Goal: Information Seeking & Learning: Learn about a topic

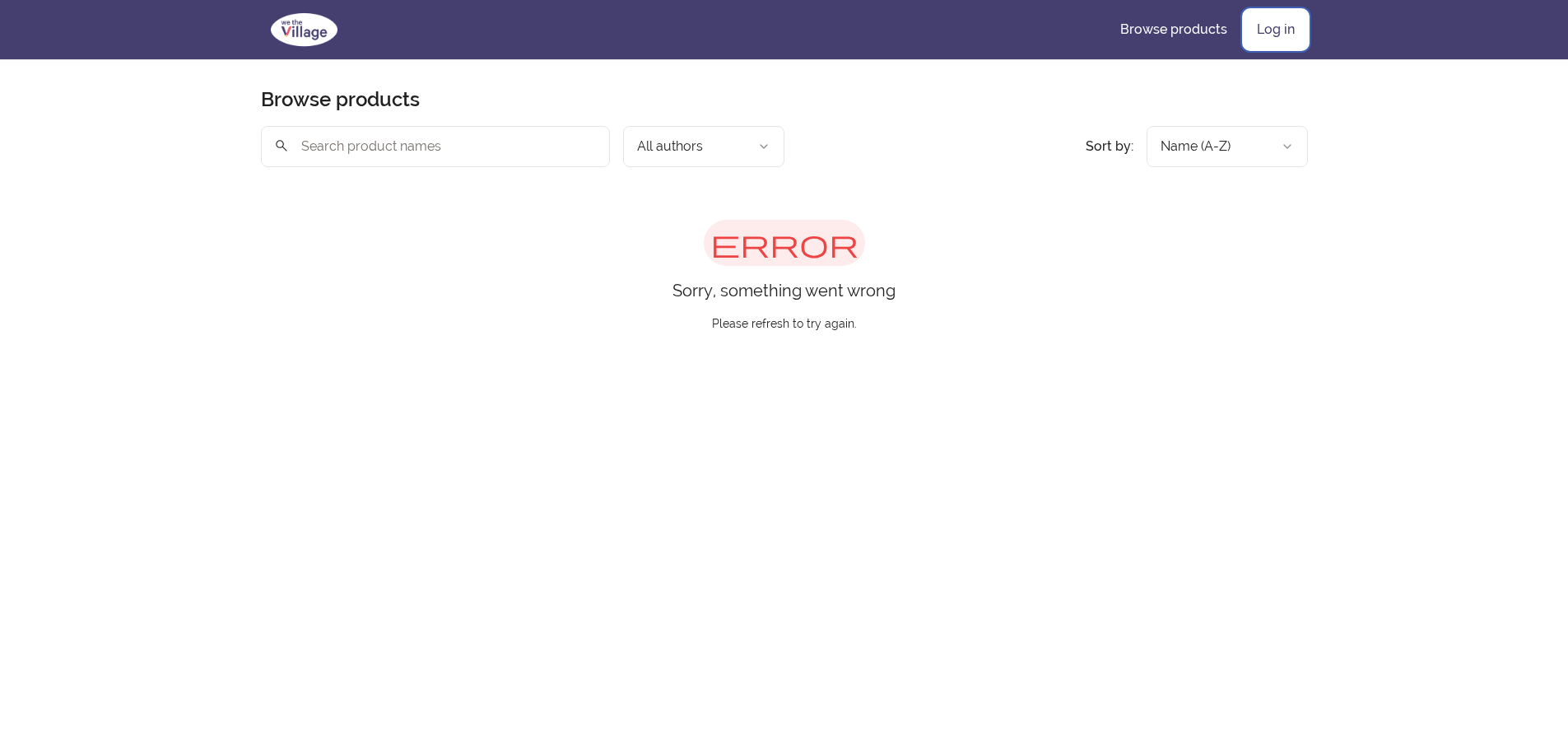
click at [1263, 34] on link "Log in" at bounding box center [1275, 29] width 65 height 40
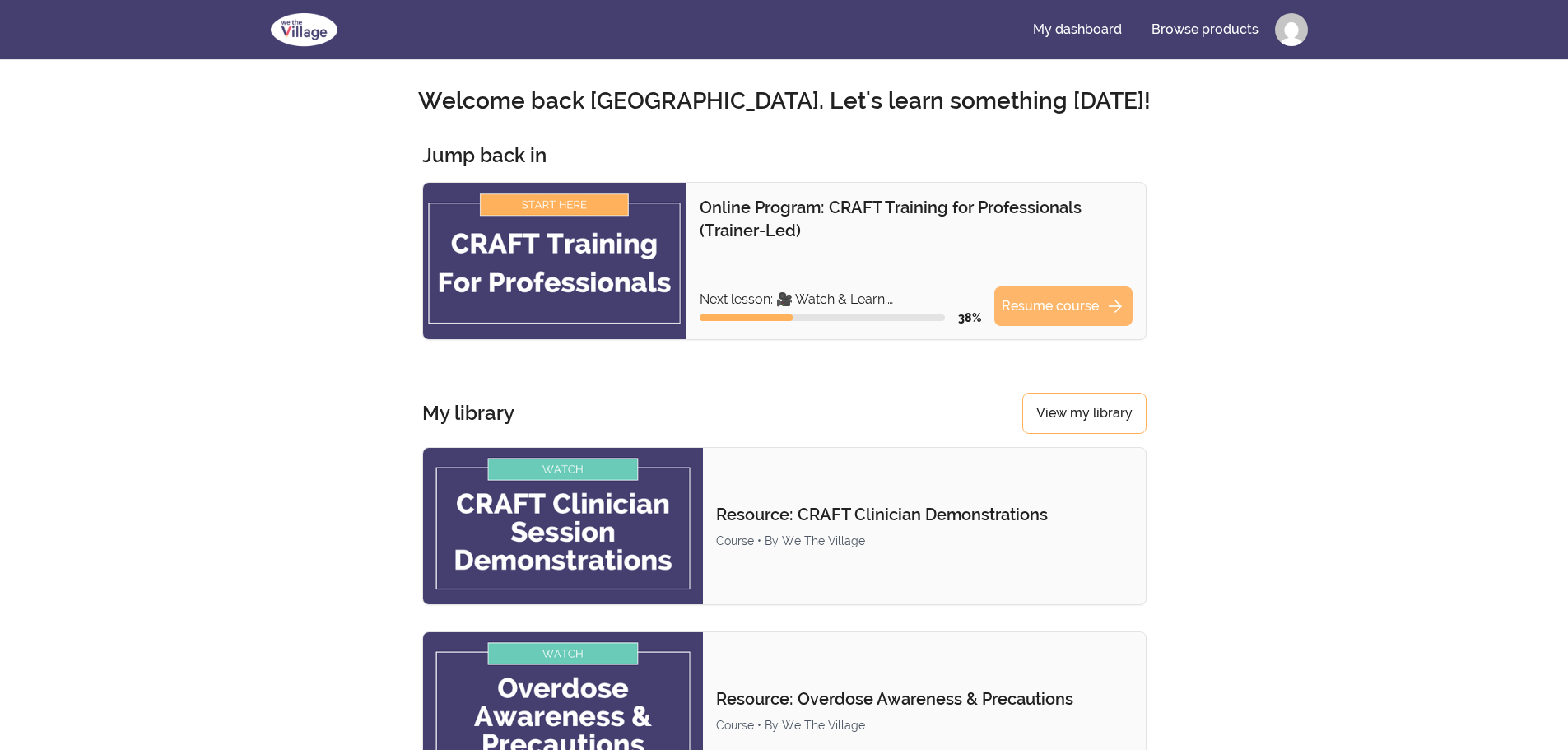
click at [1087, 297] on link "Resume course arrow_forward" at bounding box center [1064, 307] width 139 height 40
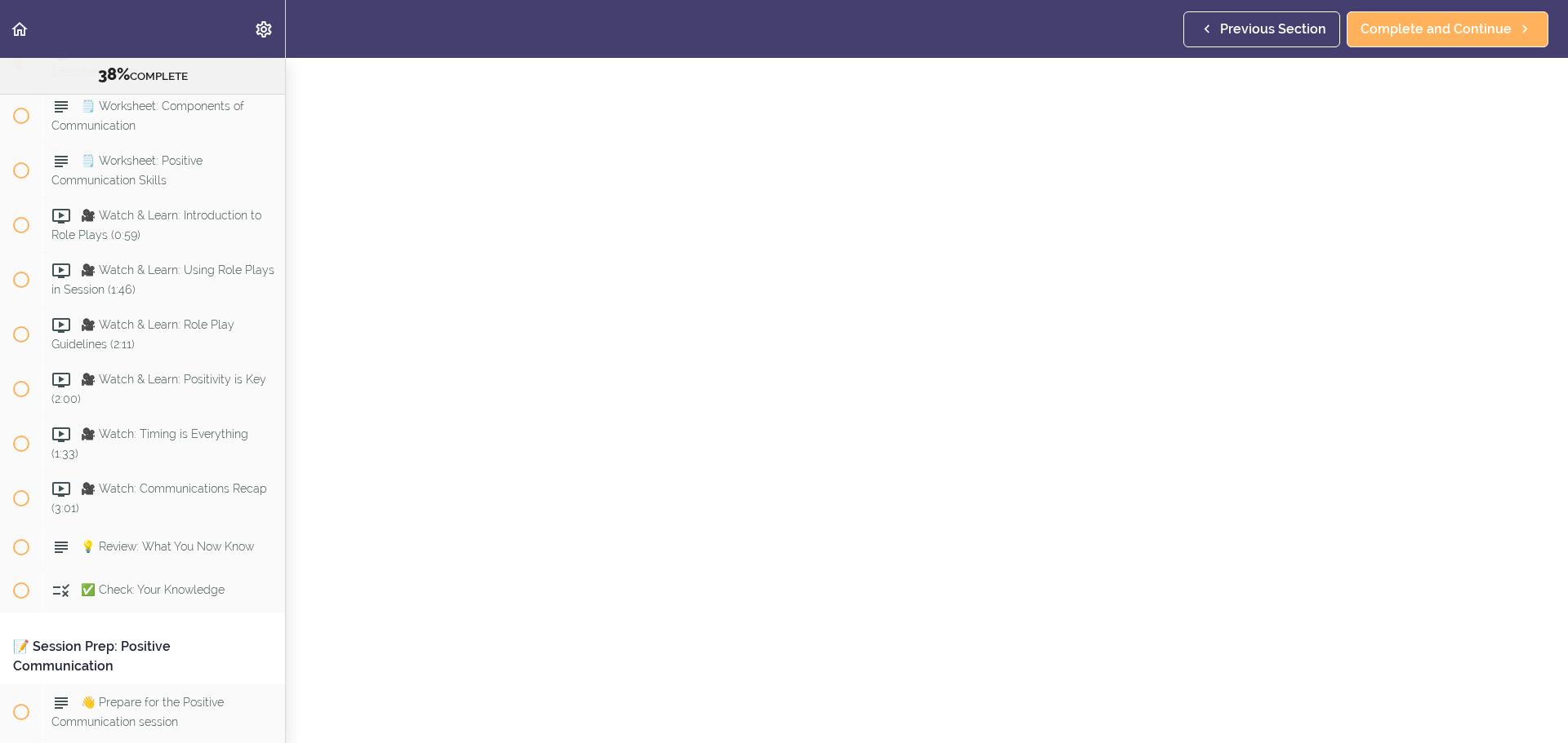
scroll to position [82, 0]
click at [1431, 30] on span "Complete and Continue" at bounding box center [1436, 29] width 151 height 20
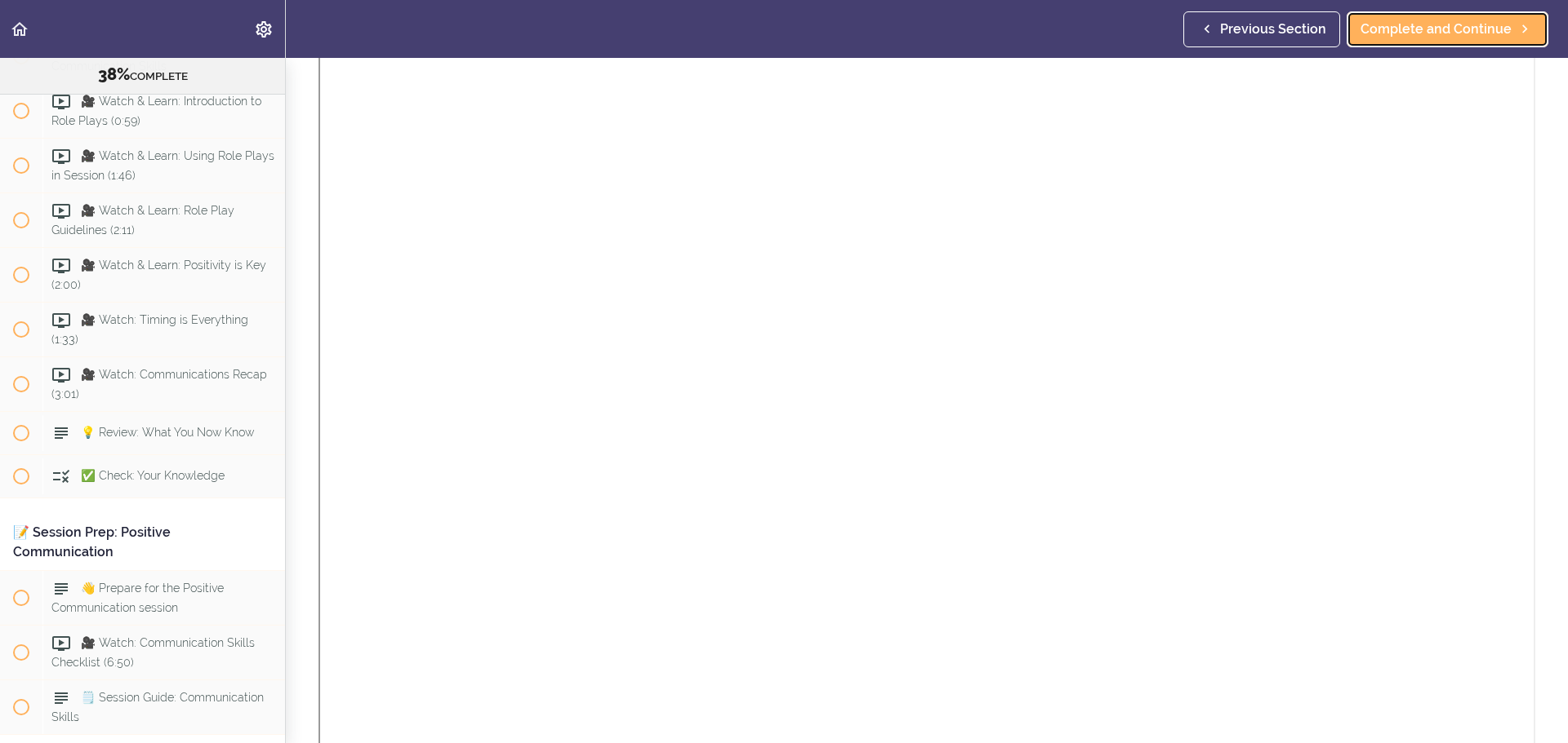
scroll to position [327, 0]
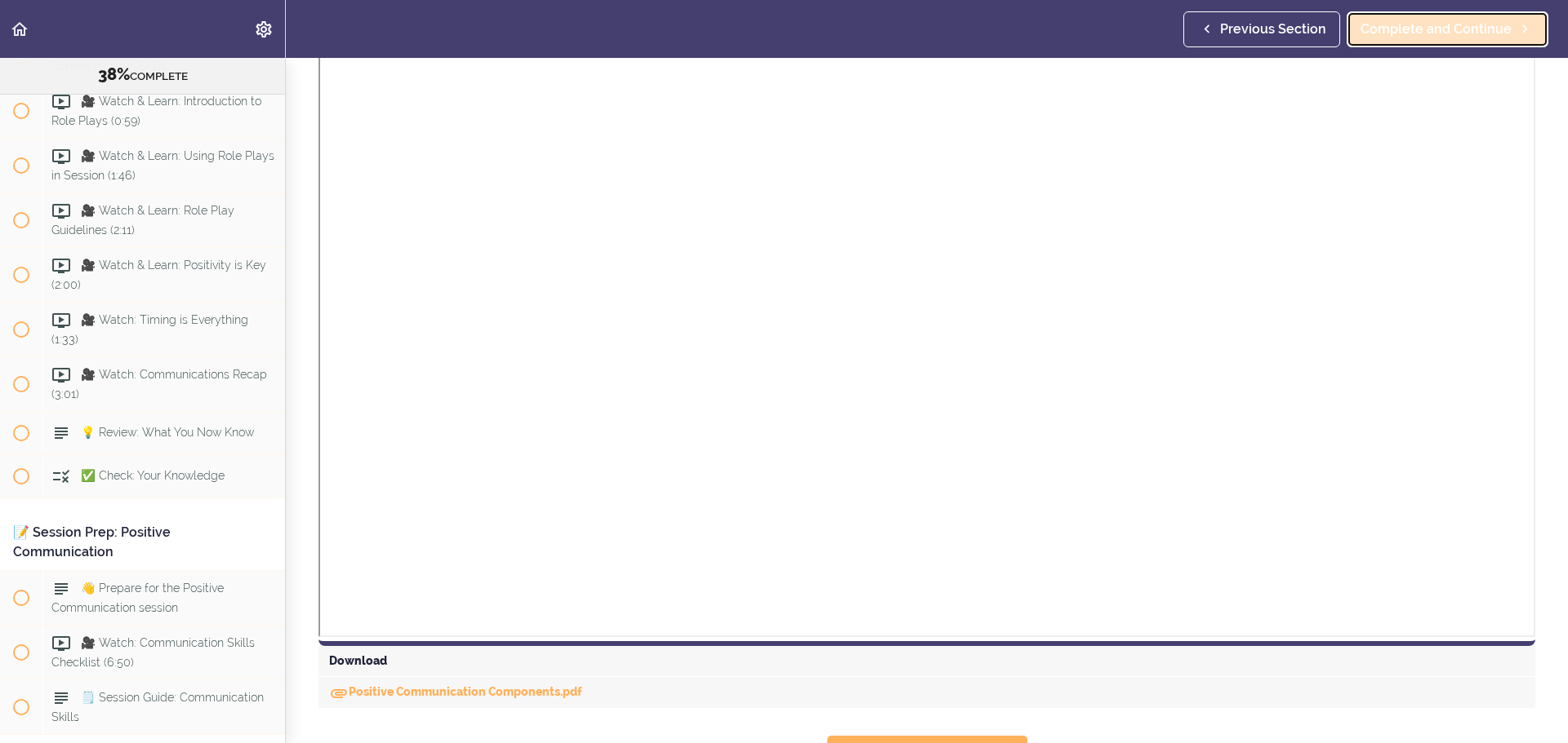
click at [1466, 16] on link "Complete and Continue" at bounding box center [1447, 29] width 201 height 36
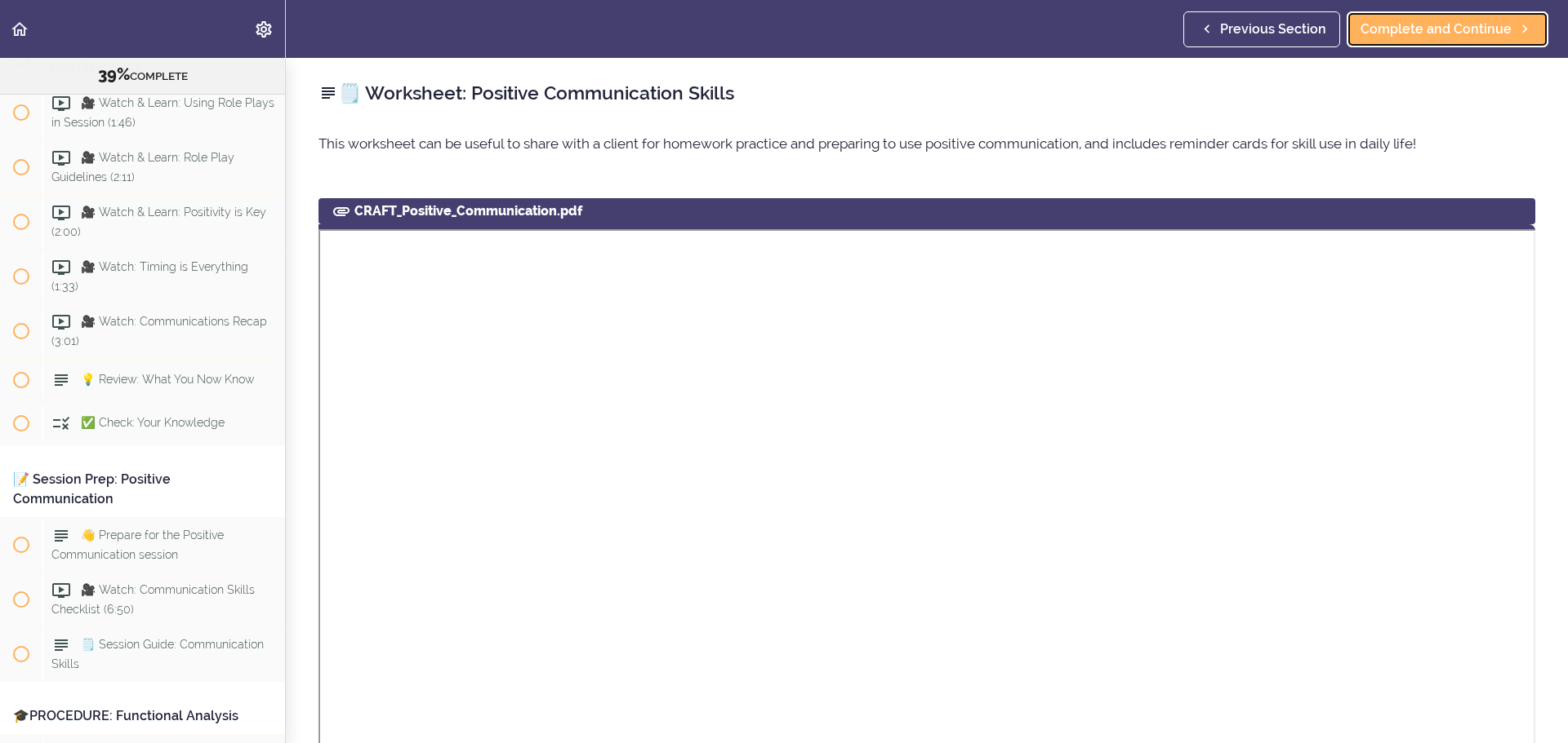
scroll to position [4461, 0]
click at [1414, 39] on link "Complete and Continue" at bounding box center [1447, 29] width 201 height 36
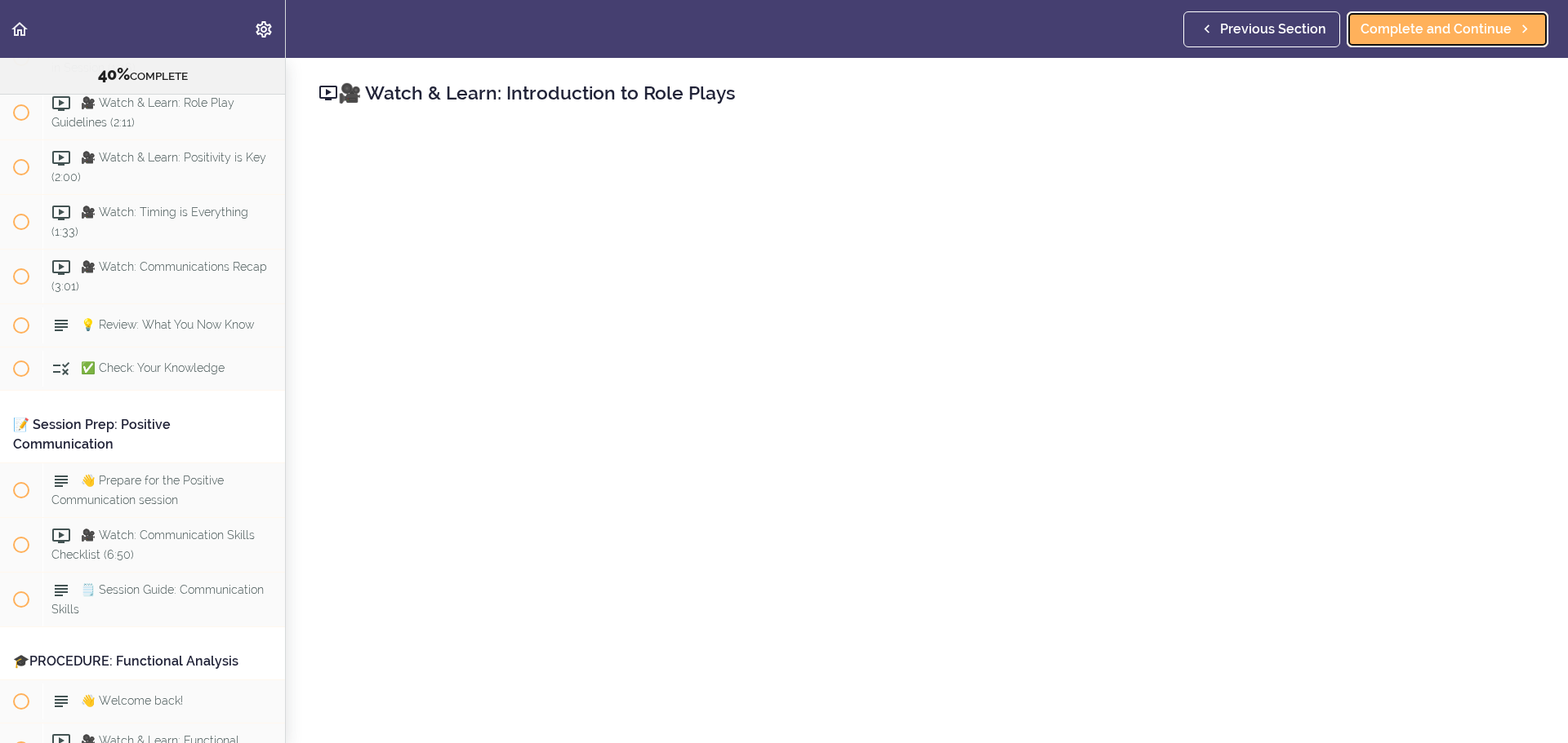
scroll to position [4516, 0]
click at [1405, 38] on span "Complete and Continue" at bounding box center [1436, 29] width 151 height 20
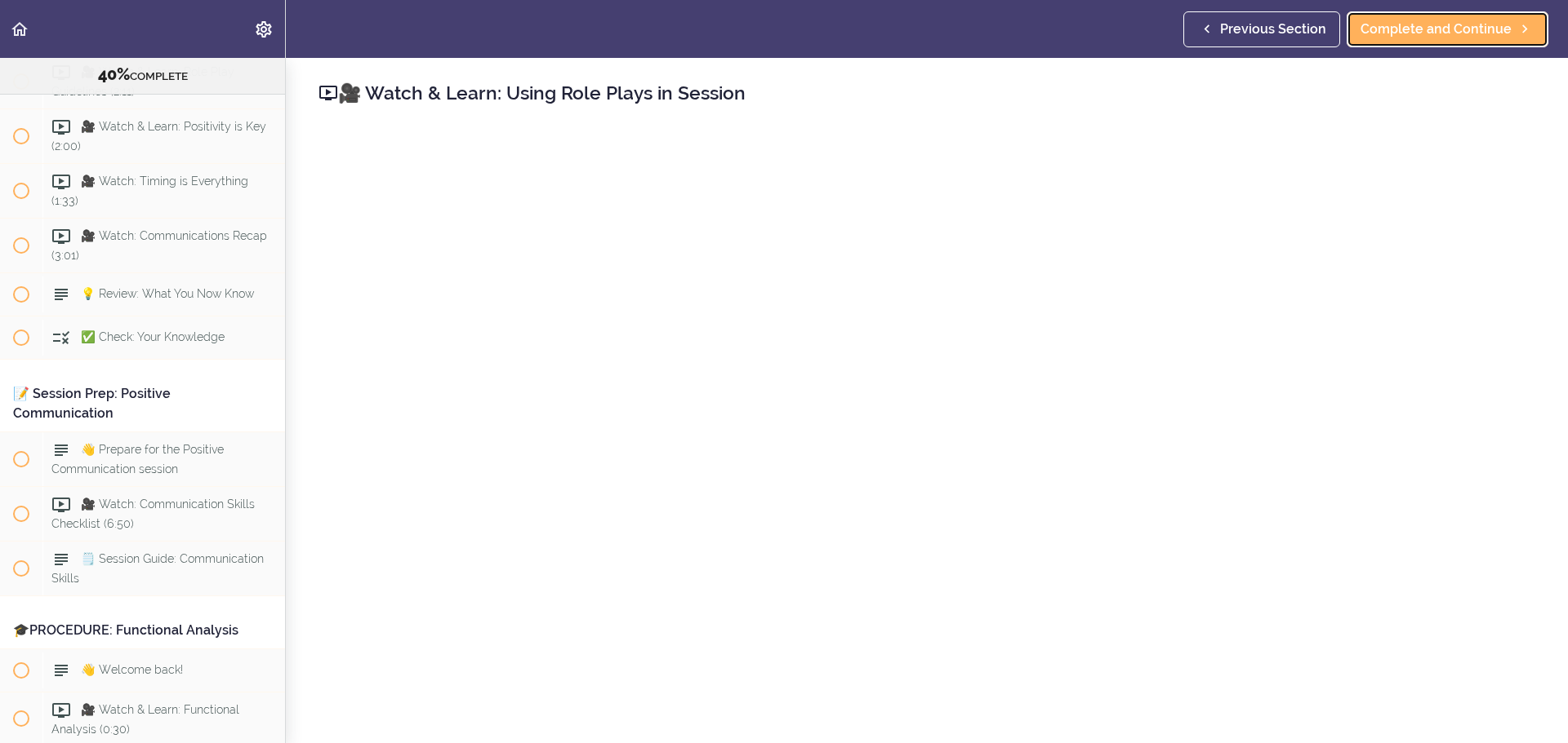
scroll to position [4571, 0]
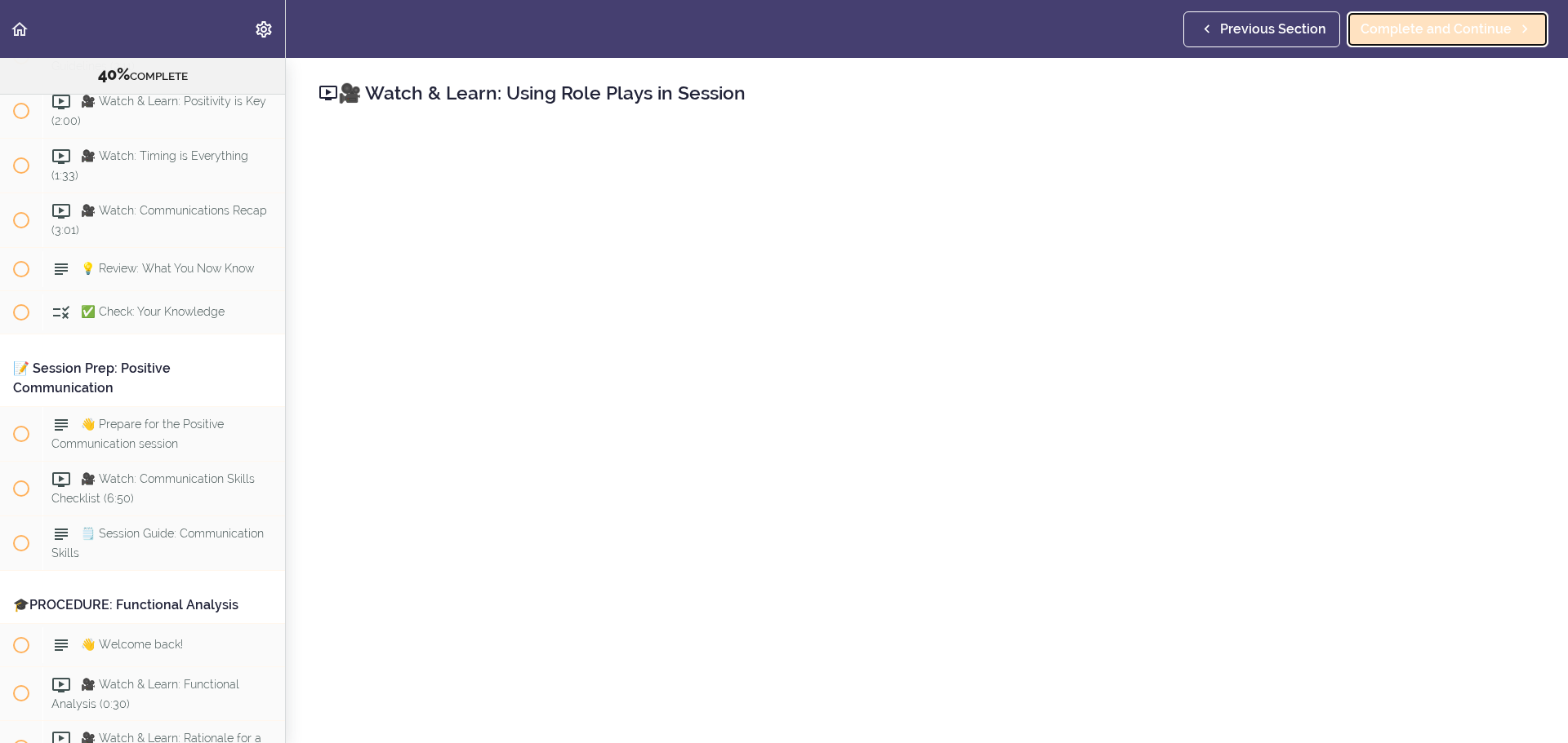
click at [1513, 26] on link "Complete and Continue" at bounding box center [1447, 29] width 201 height 36
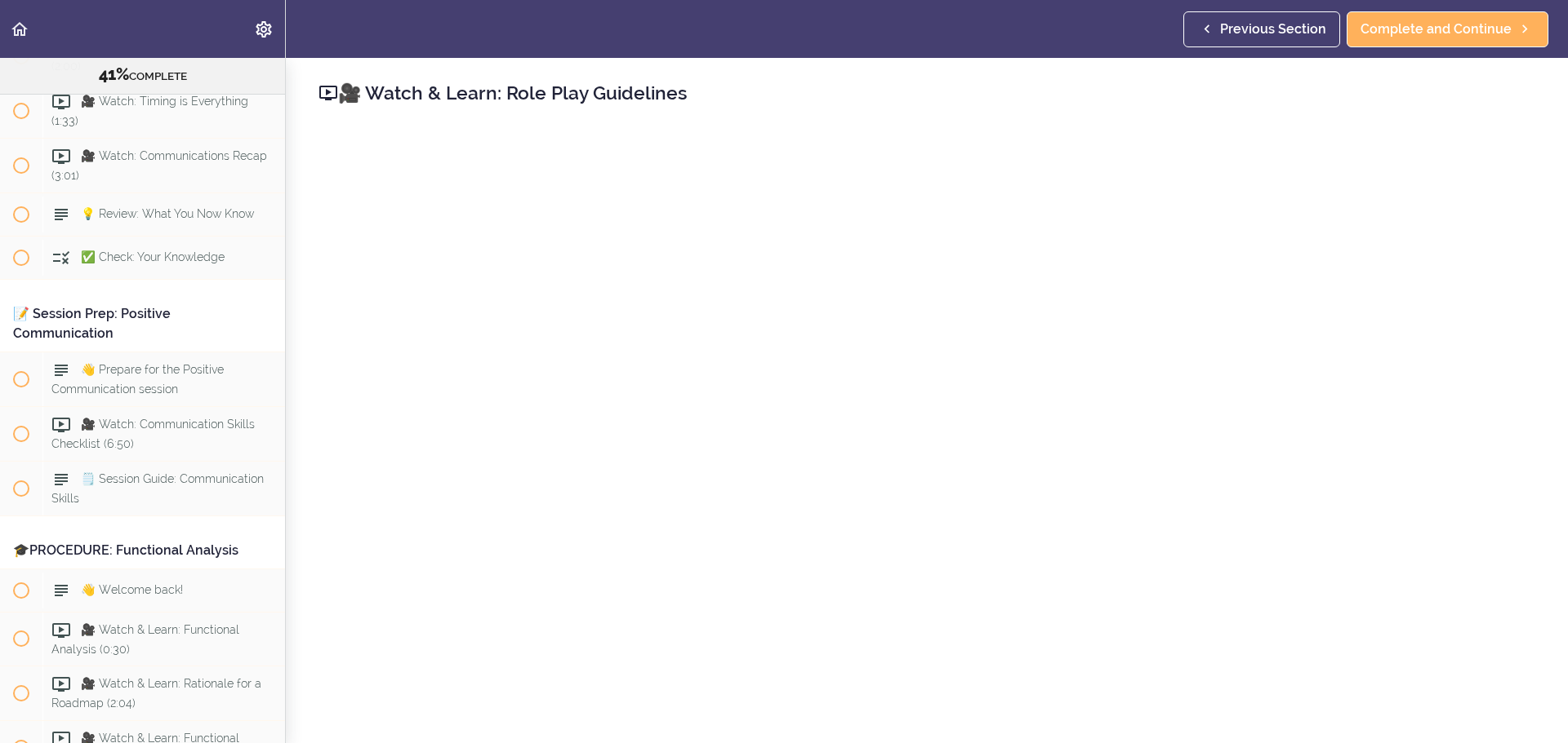
scroll to position [82, 0]
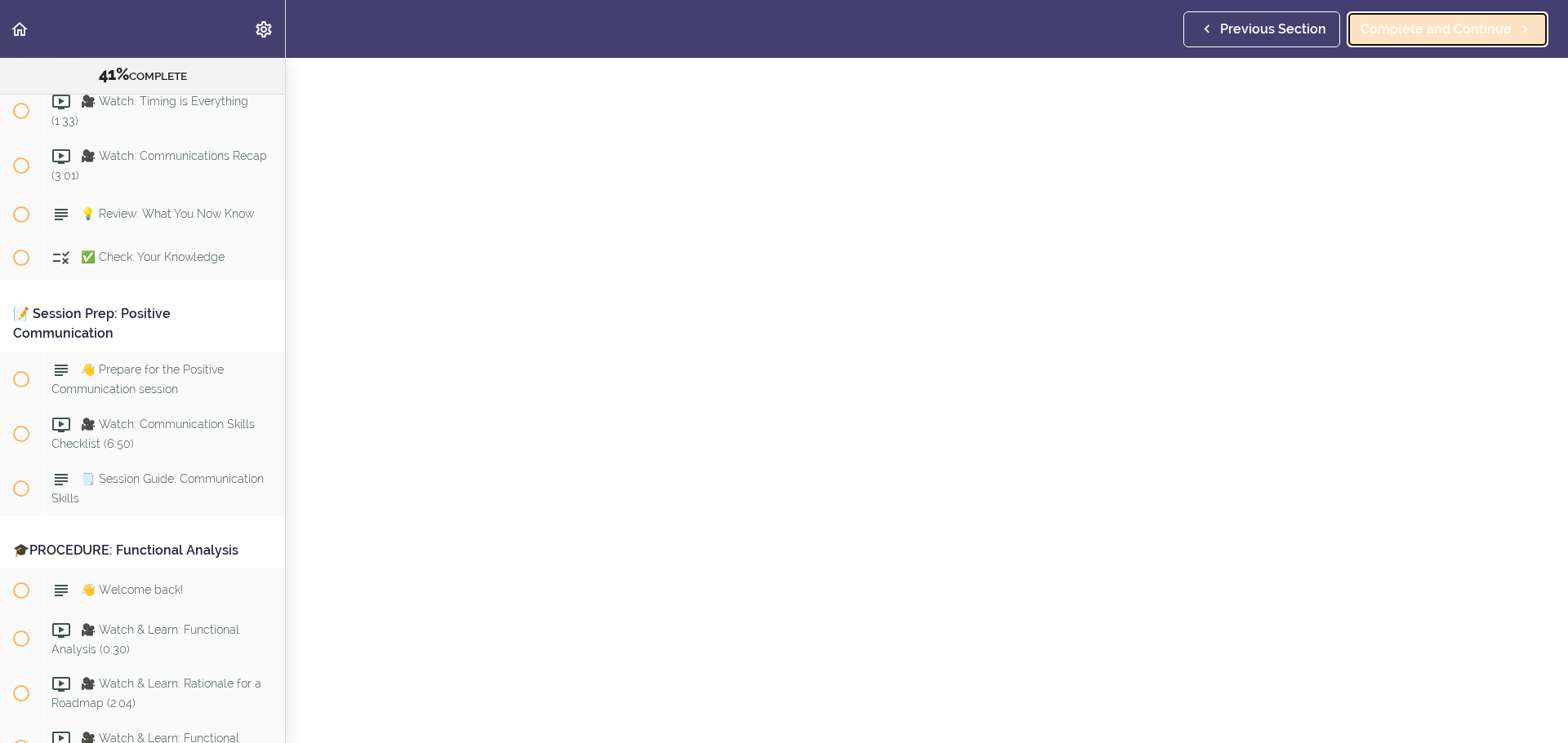
click at [1453, 42] on link "Complete and Continue" at bounding box center [1447, 29] width 201 height 36
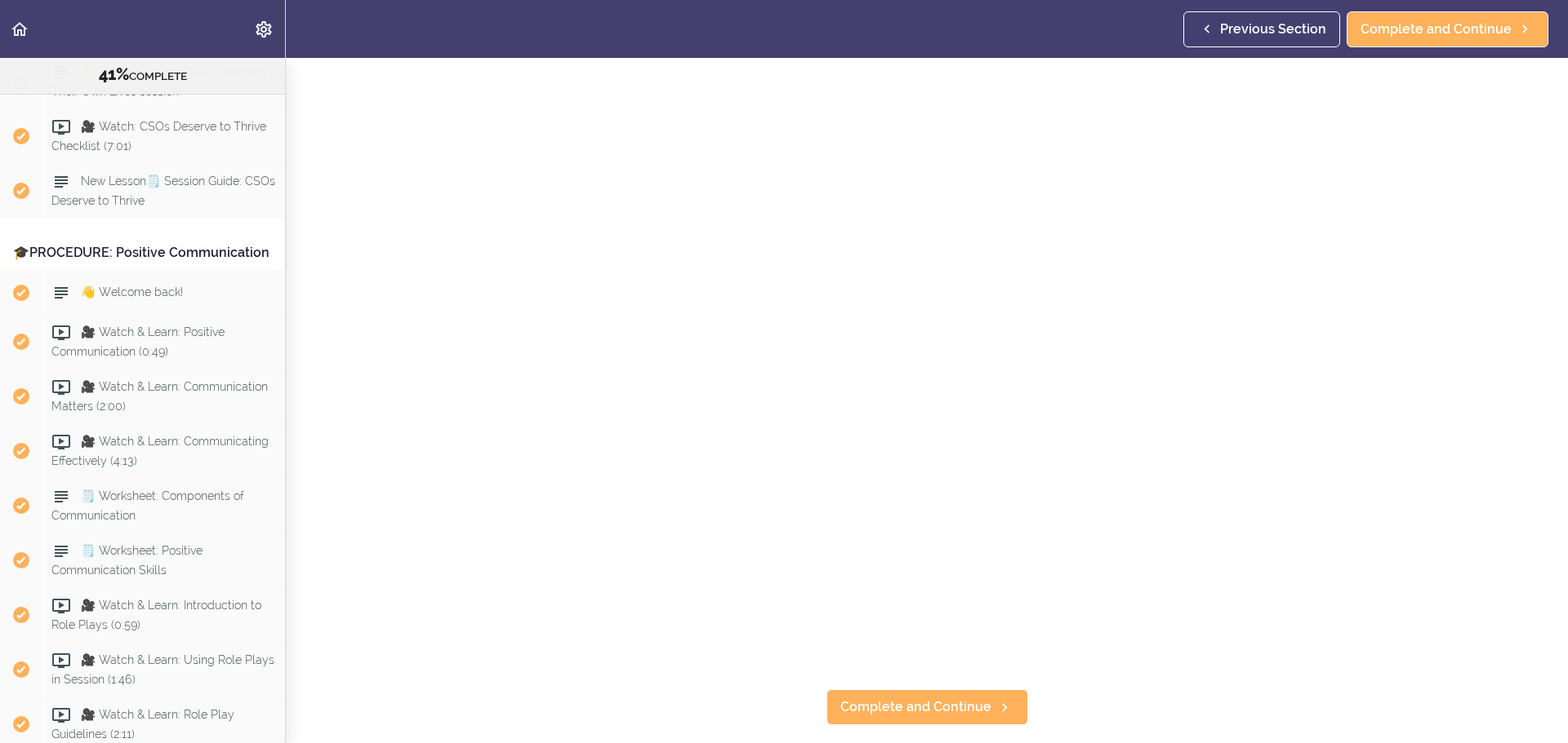
scroll to position [163, 0]
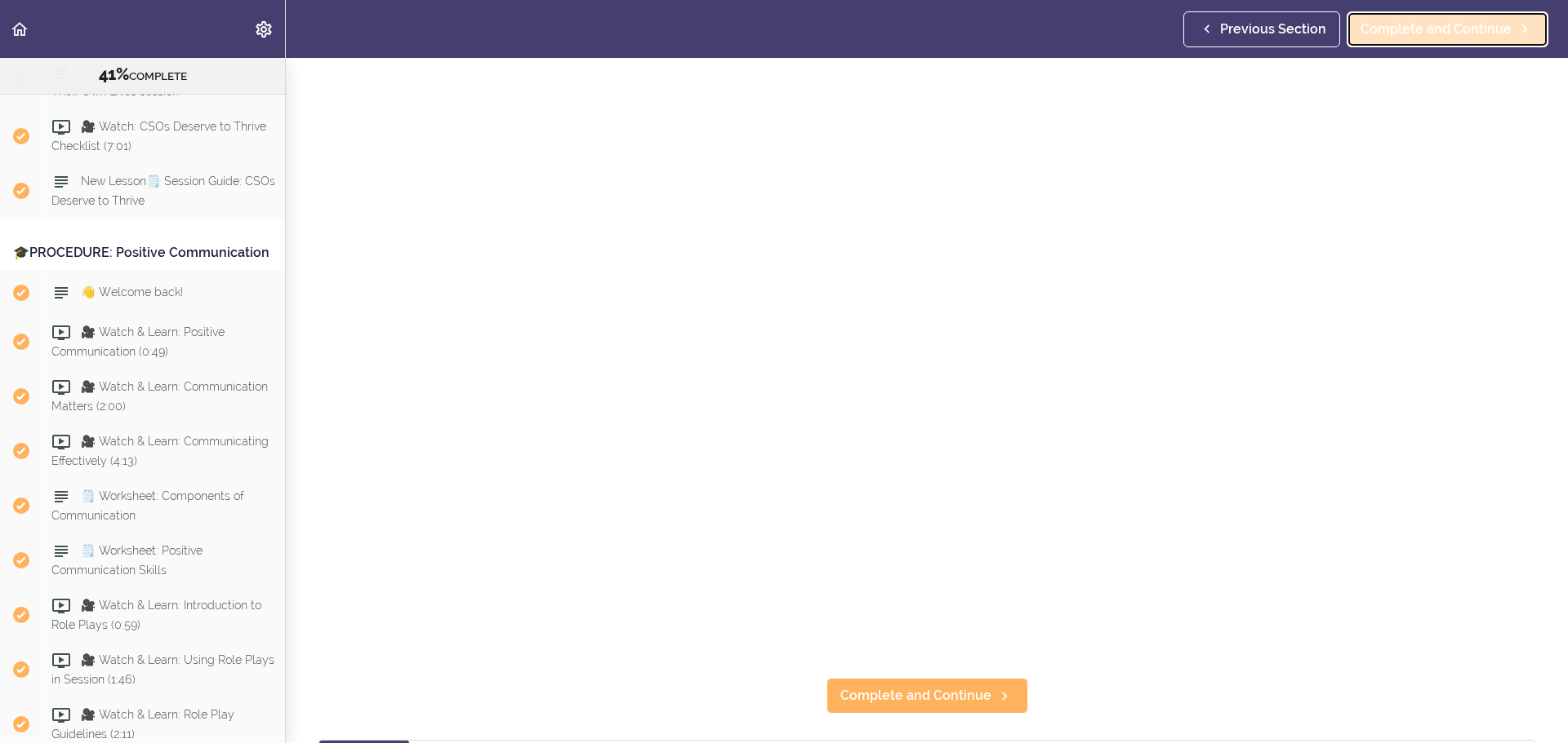
click at [1461, 13] on link "Complete and Continue" at bounding box center [1447, 29] width 201 height 36
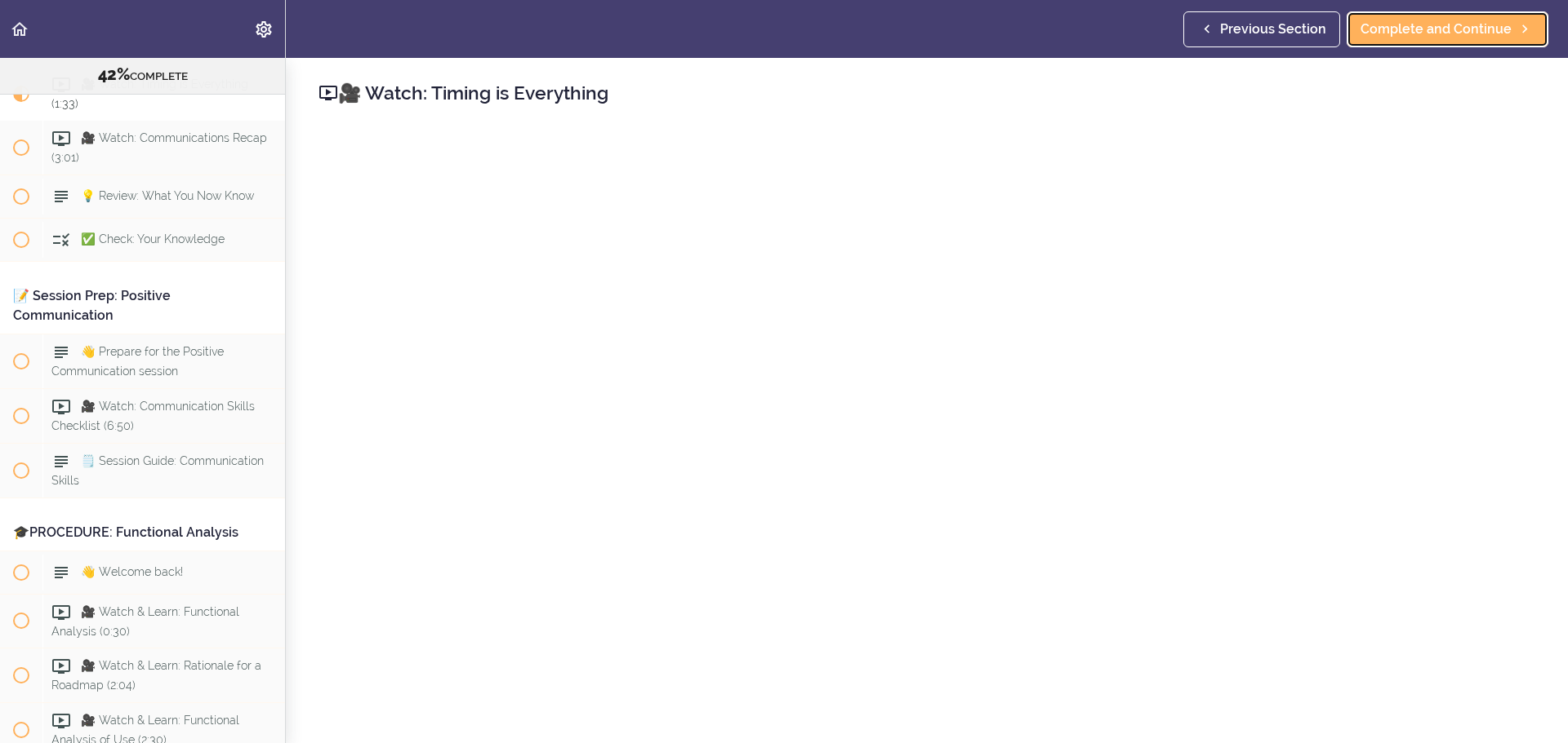
scroll to position [4734, 0]
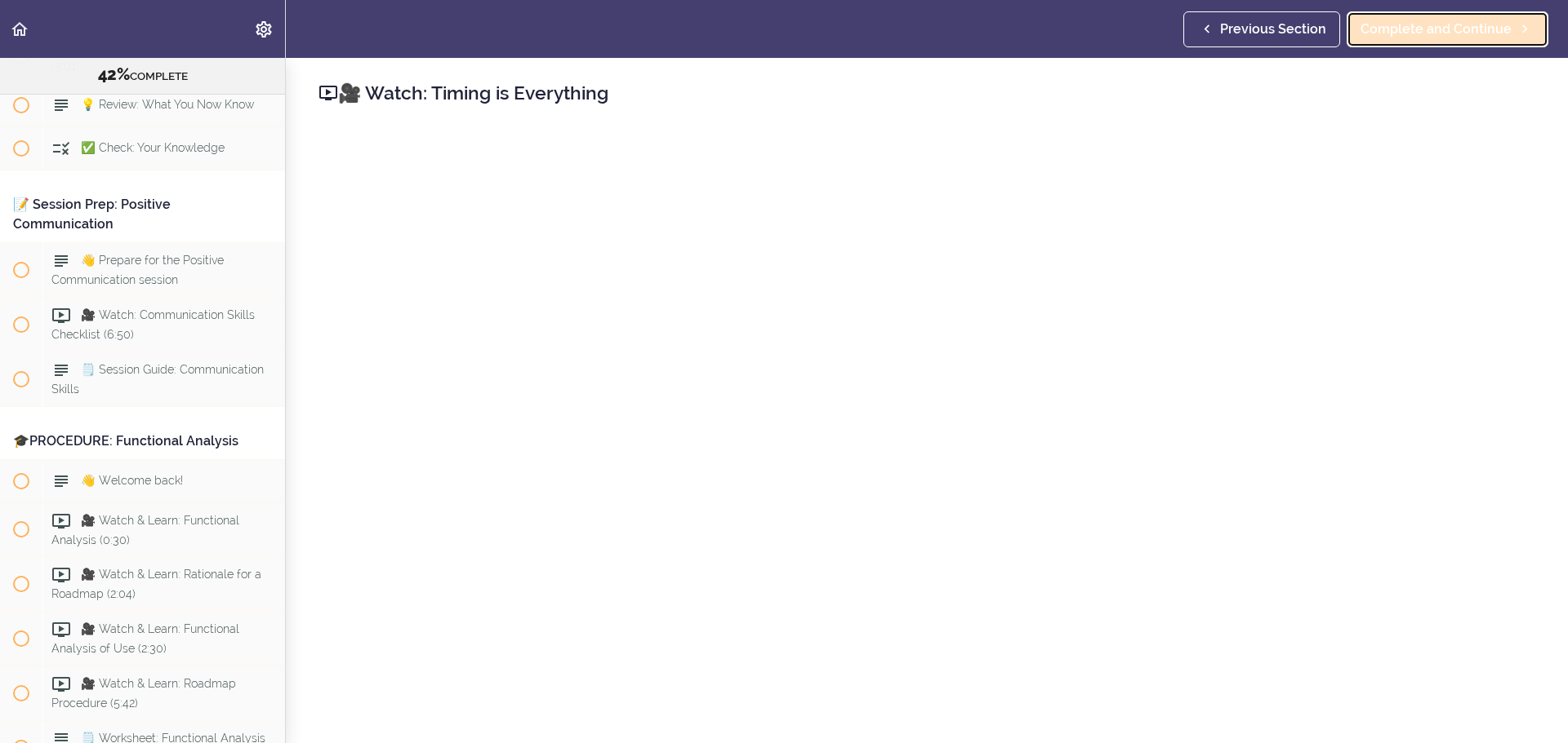
click at [1478, 40] on link "Complete and Continue" at bounding box center [1447, 29] width 201 height 36
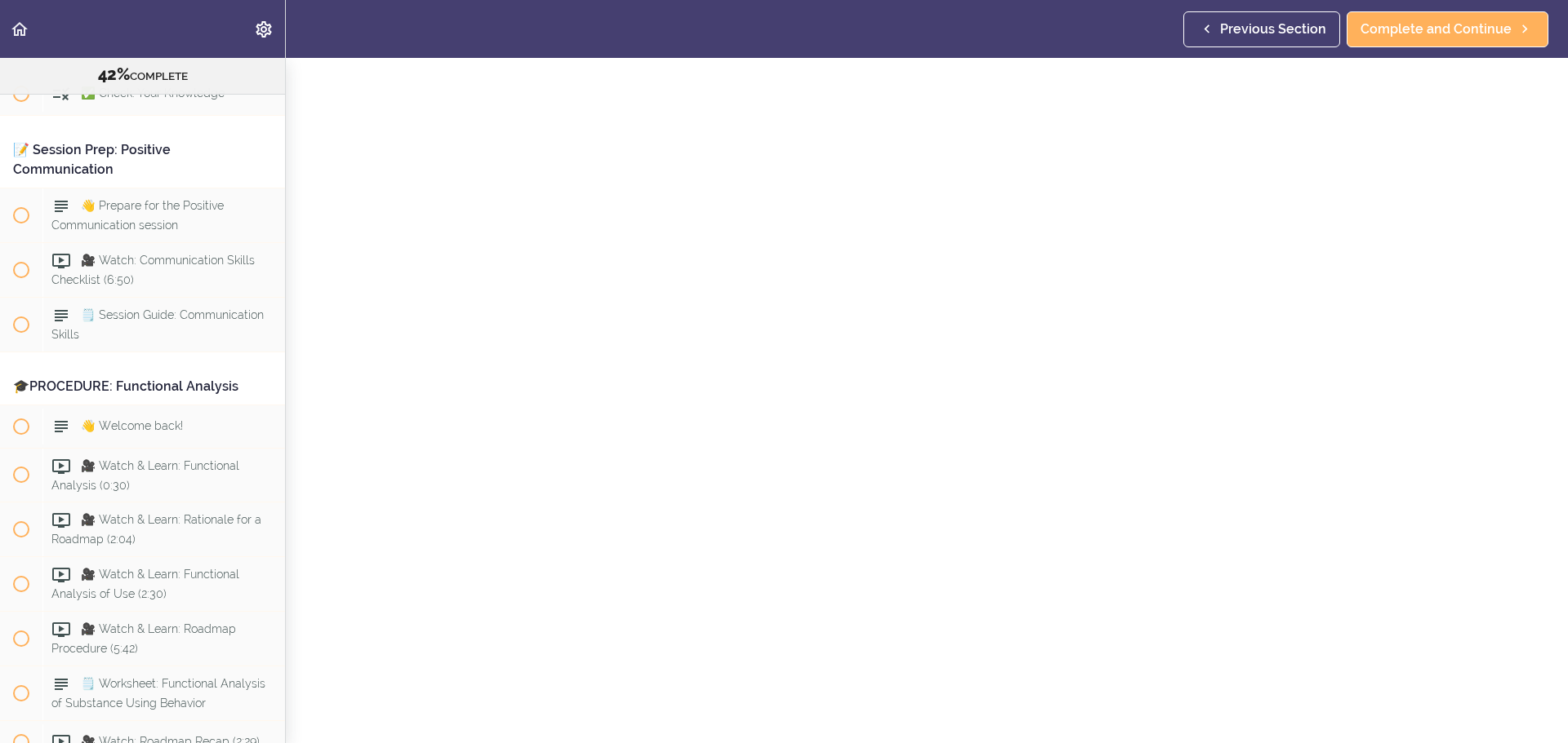
scroll to position [82, 0]
click at [1446, 38] on span "Complete and Continue" at bounding box center [1436, 29] width 151 height 20
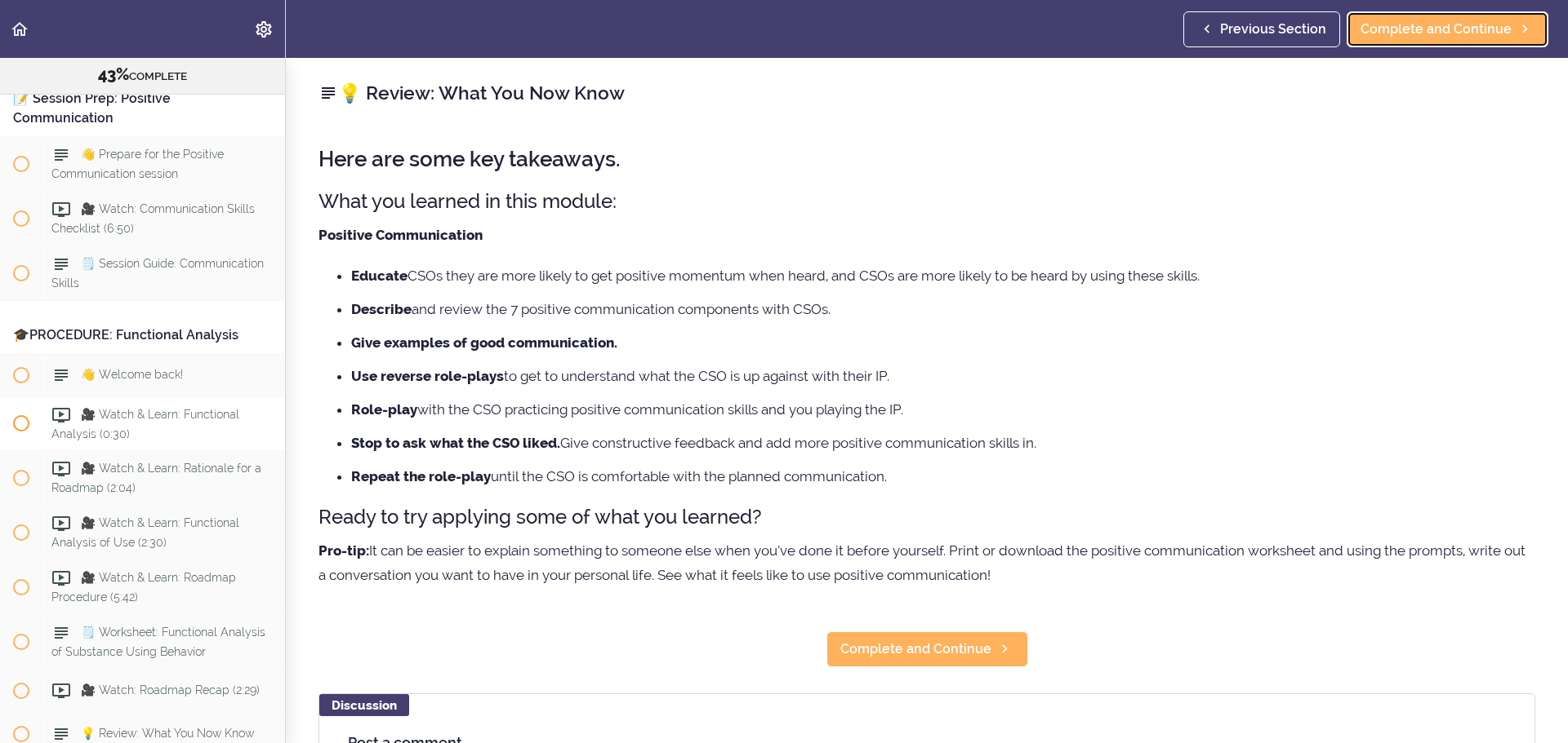
scroll to position [4843, 0]
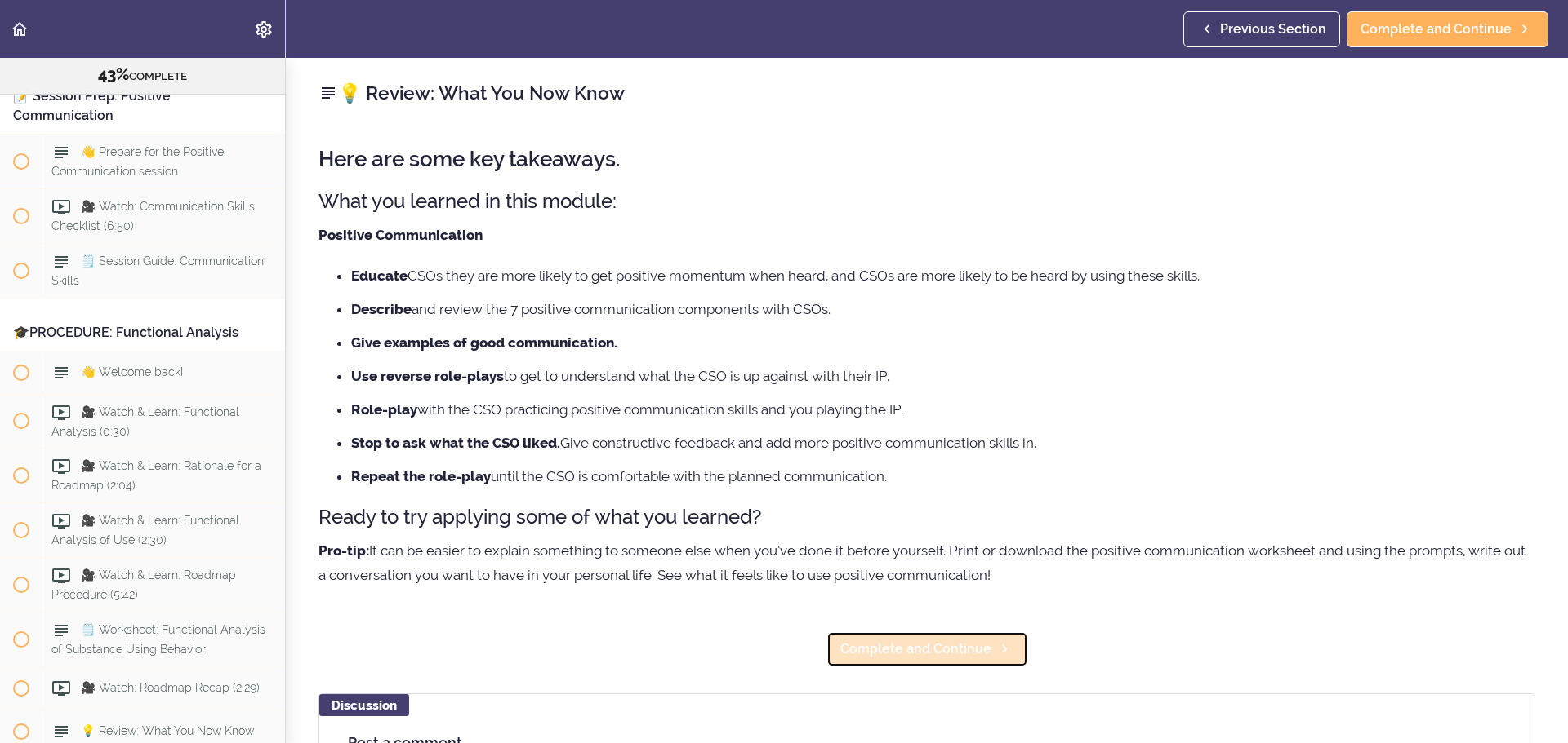
click at [897, 652] on span "Complete and Continue" at bounding box center [915, 649] width 151 height 20
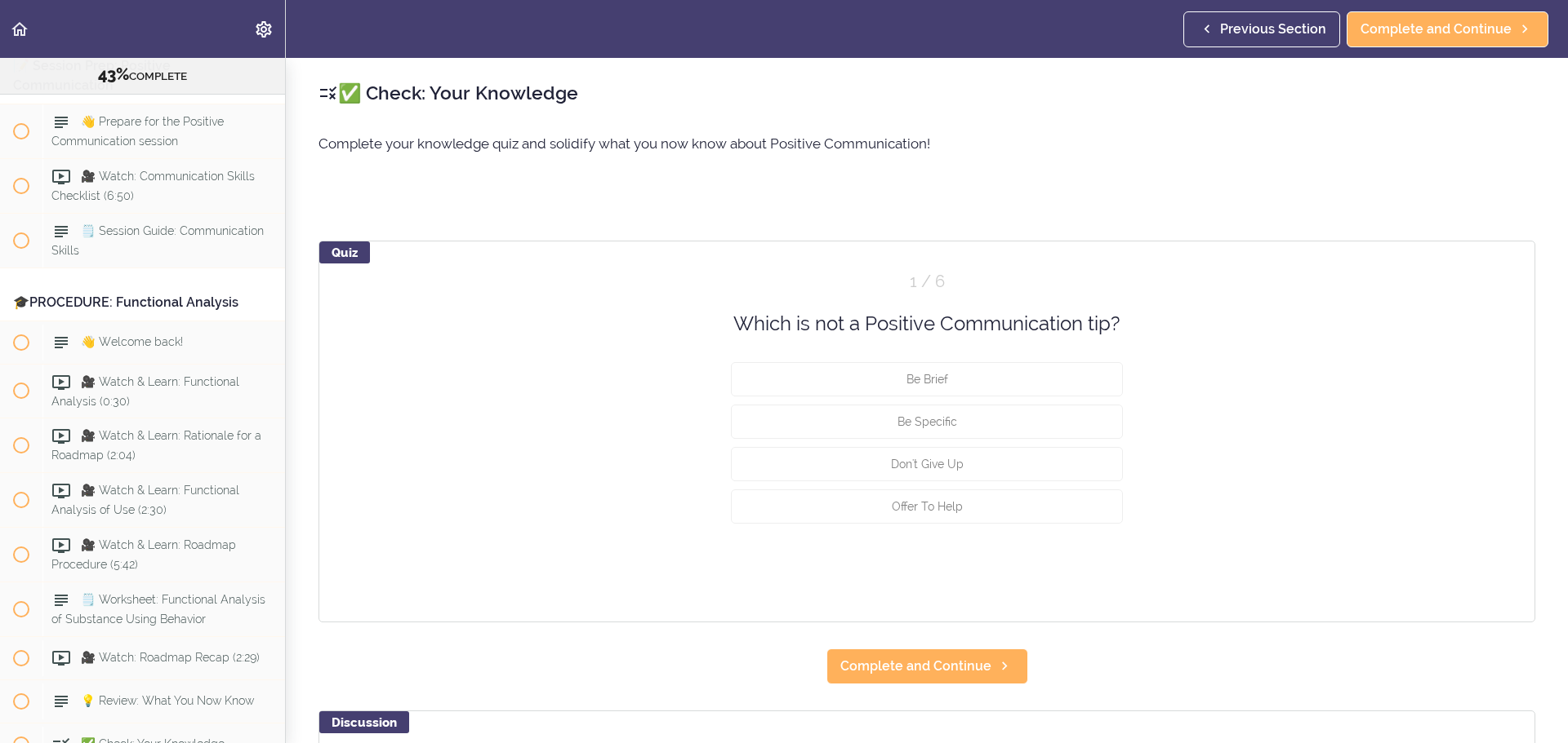
scroll to position [4886, 0]
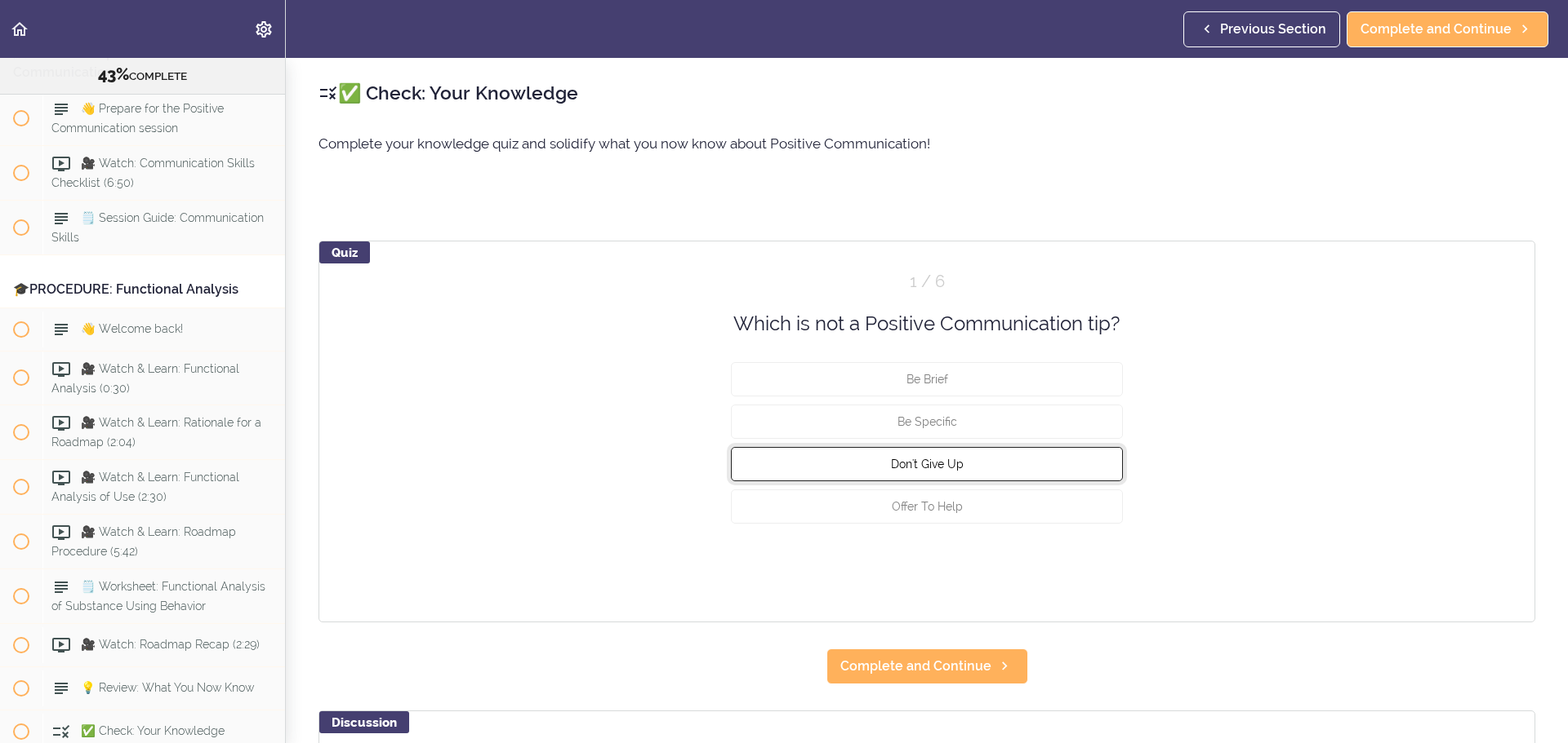
click at [982, 473] on button "Don't Give Up" at bounding box center [926, 464] width 392 height 34
click at [1075, 561] on button "Check" at bounding box center [1091, 567] width 65 height 23
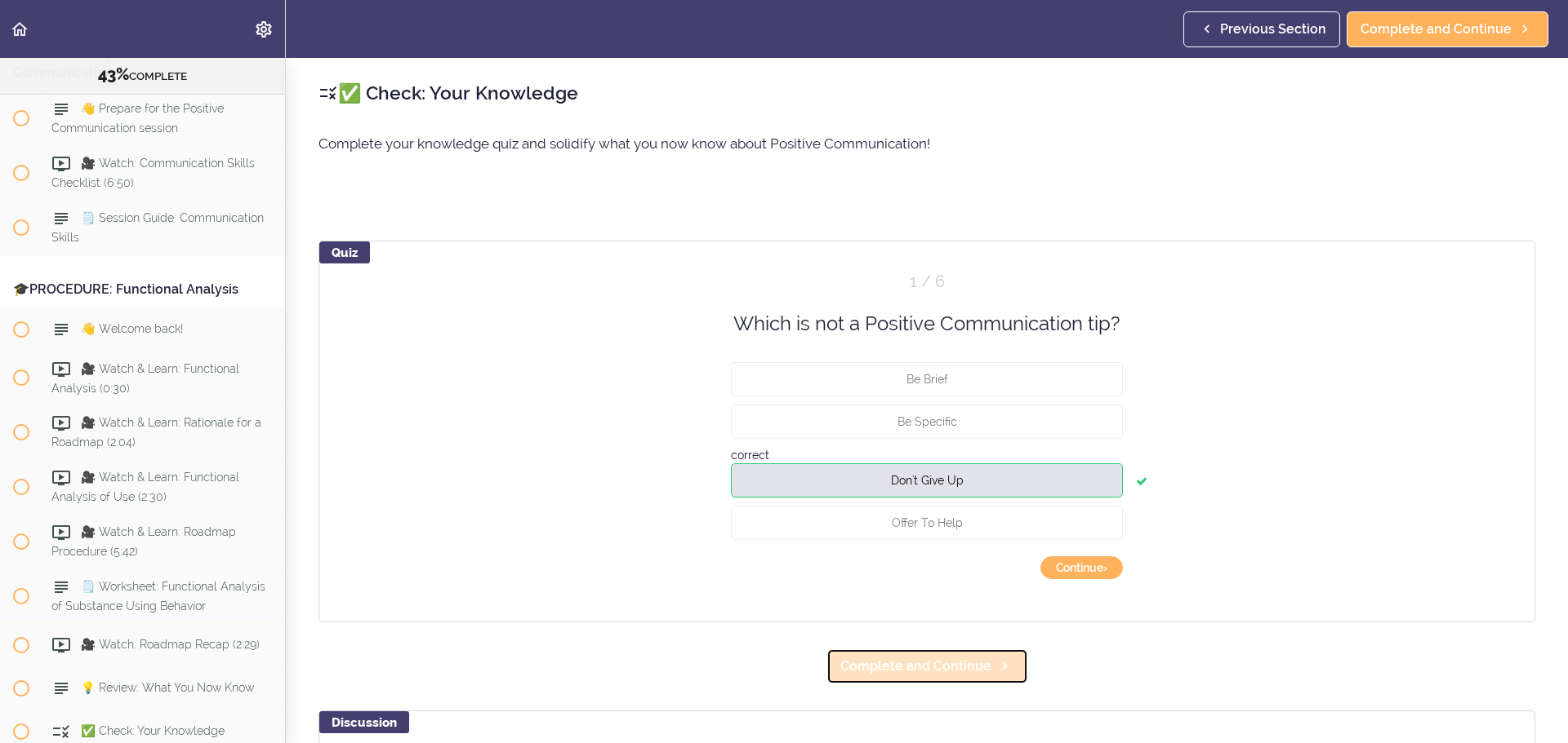
click at [978, 667] on span "Complete and Continue" at bounding box center [915, 666] width 151 height 20
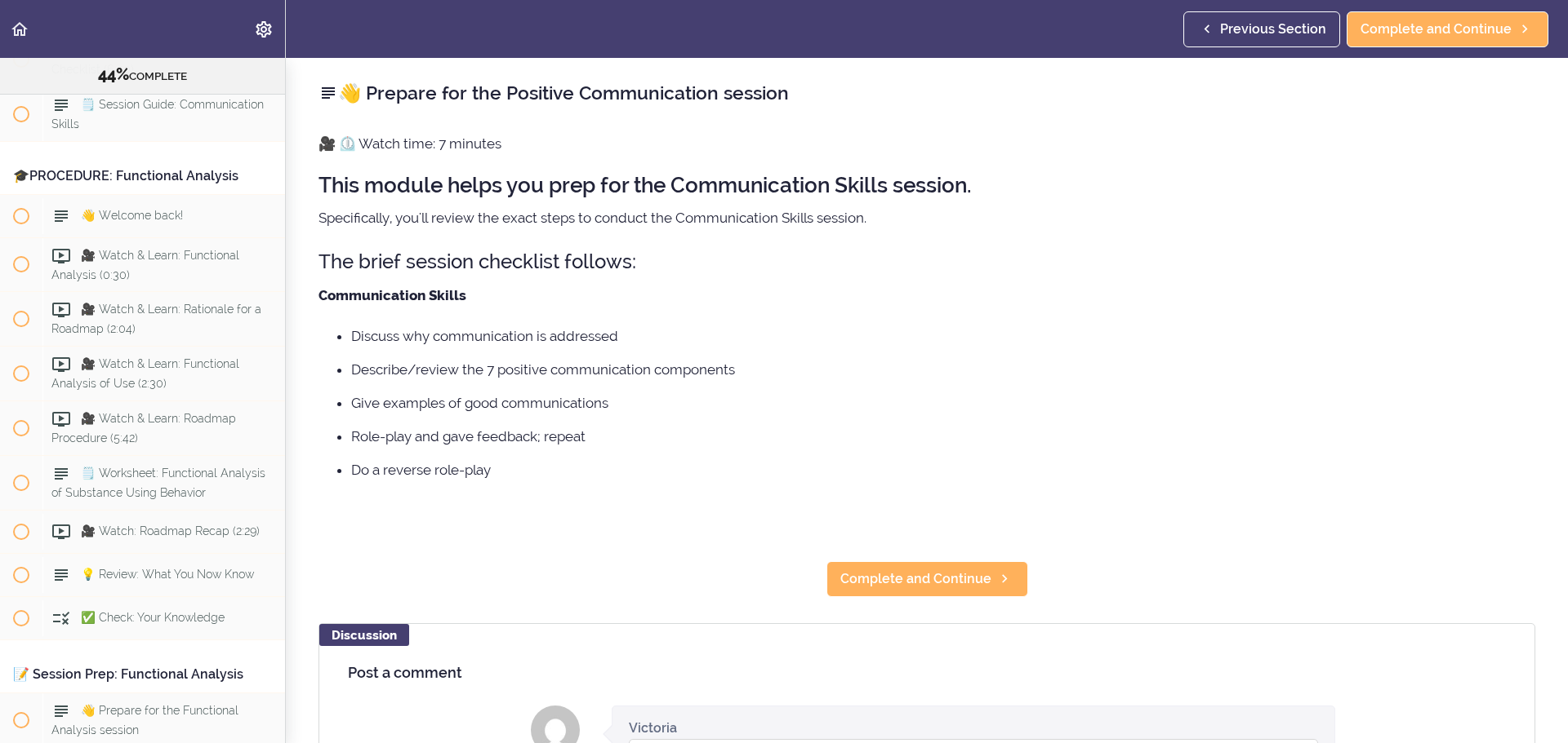
scroll to position [5002, 0]
click at [927, 590] on link "Complete and Continue" at bounding box center [927, 579] width 201 height 36
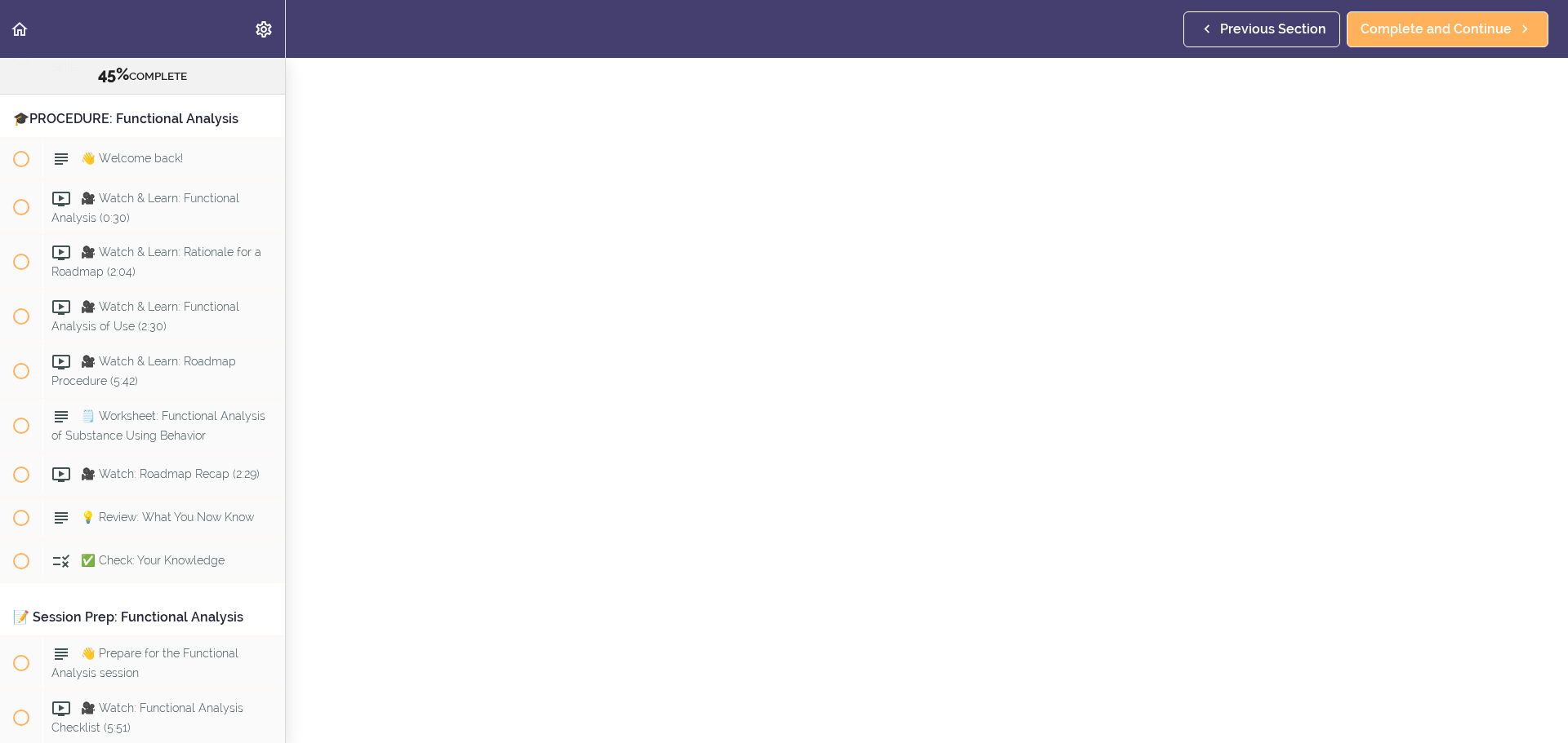
scroll to position [82, 0]
click at [1431, 6] on div "Previous Section Complete and Continue" at bounding box center [1368, 29] width 371 height 58
click at [1436, 20] on span "Complete and Continue" at bounding box center [1436, 29] width 151 height 20
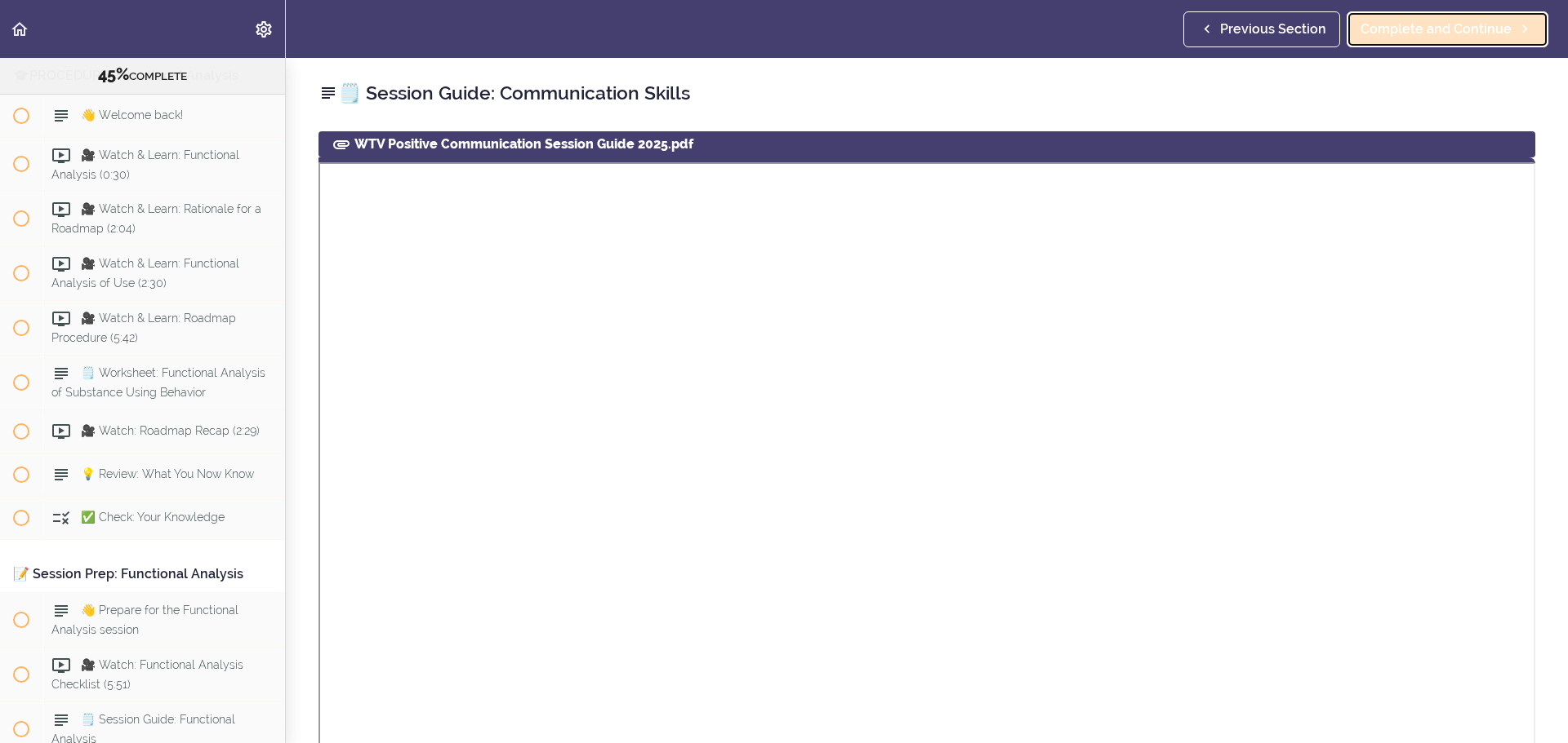
scroll to position [5111, 0]
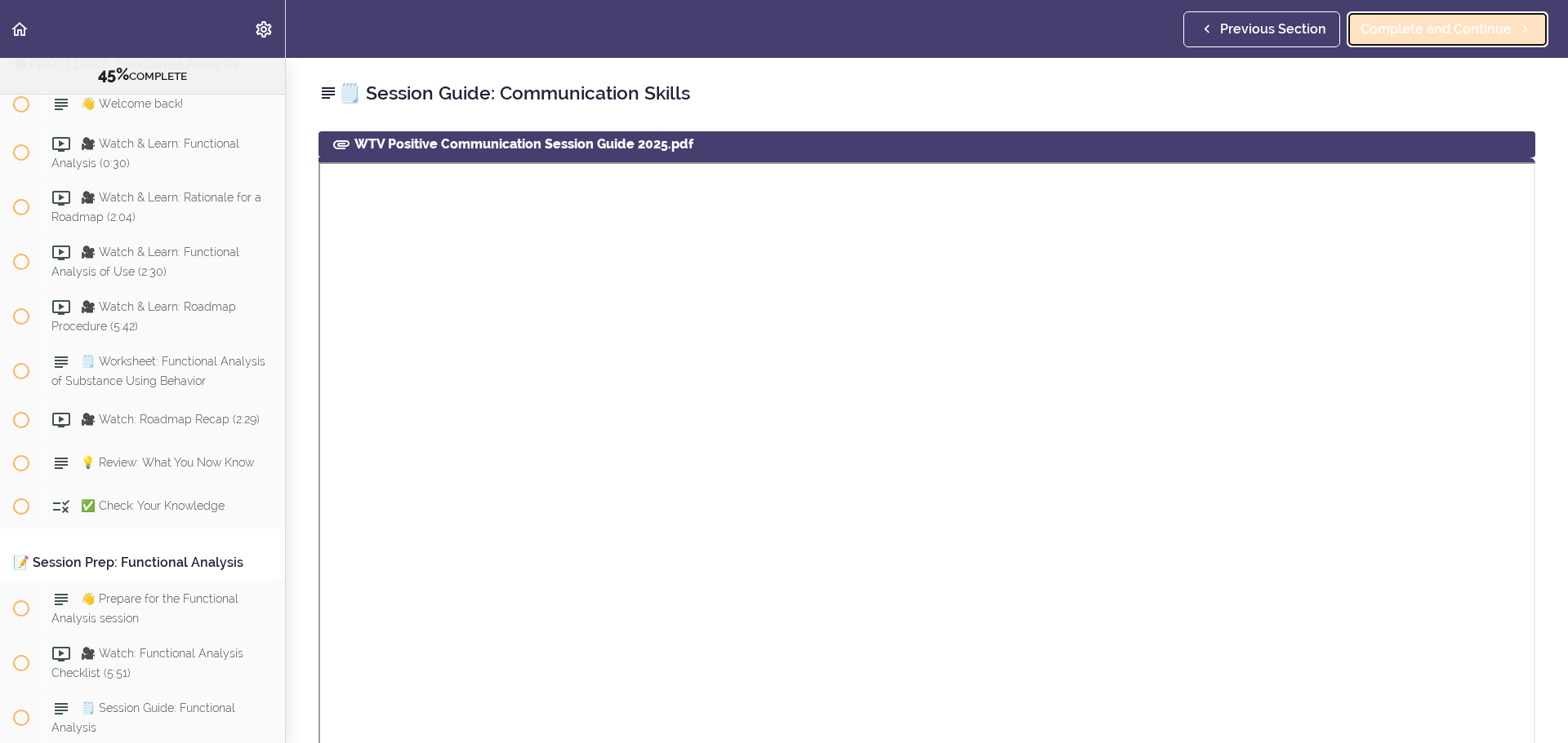
click at [1409, 26] on span "Complete and Continue" at bounding box center [1436, 29] width 151 height 20
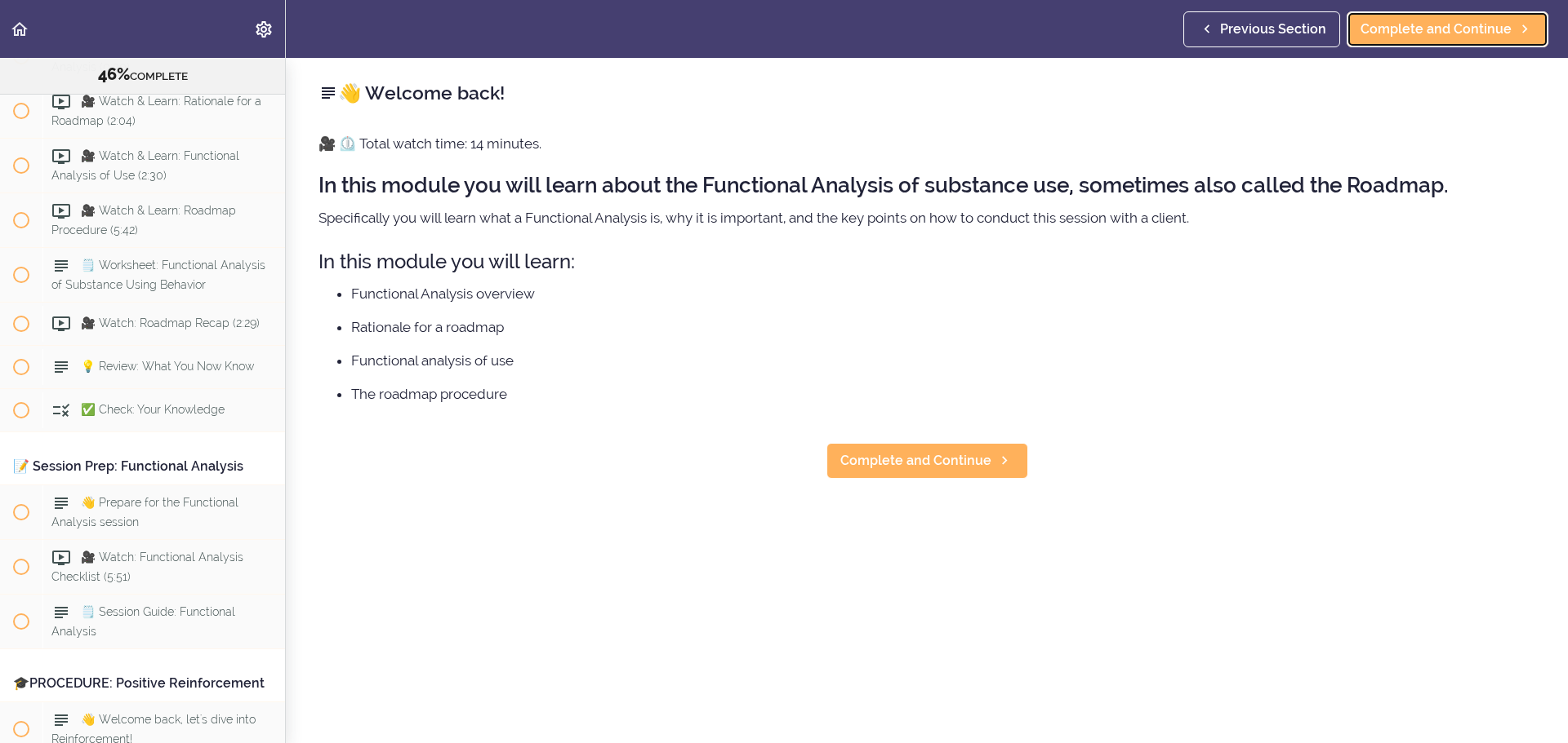
scroll to position [5219, 0]
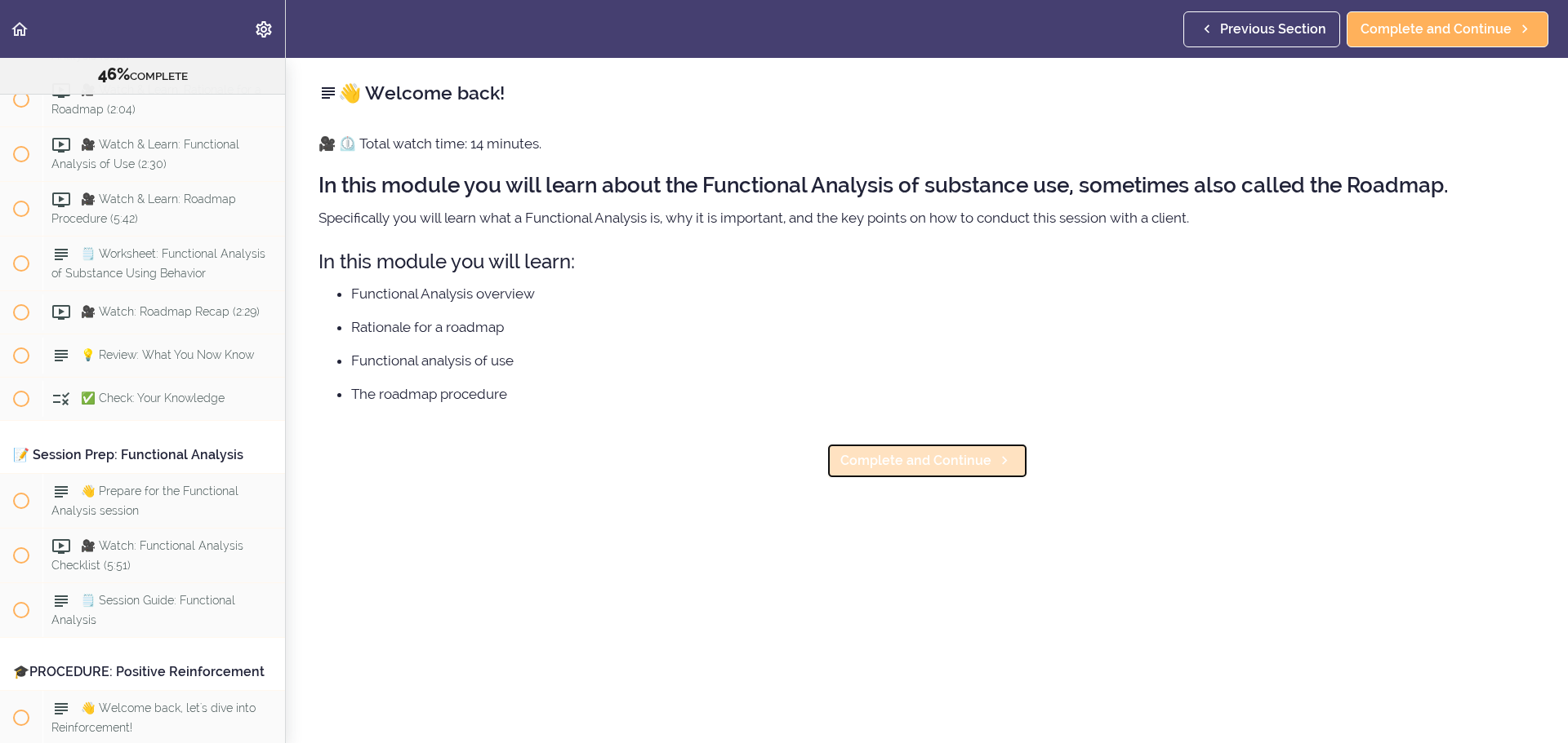
click at [943, 464] on span "Complete and Continue" at bounding box center [915, 461] width 151 height 20
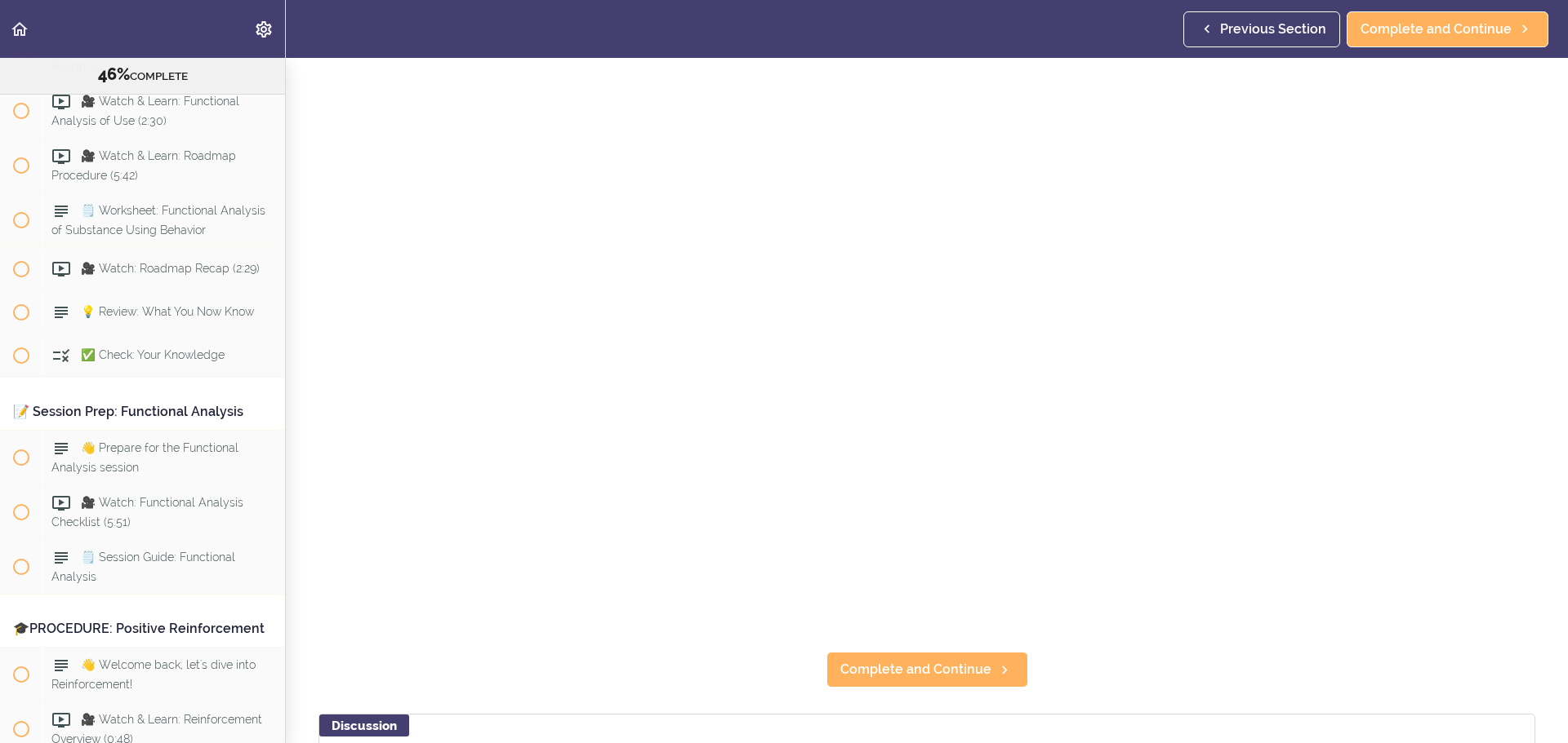
scroll to position [245, 0]
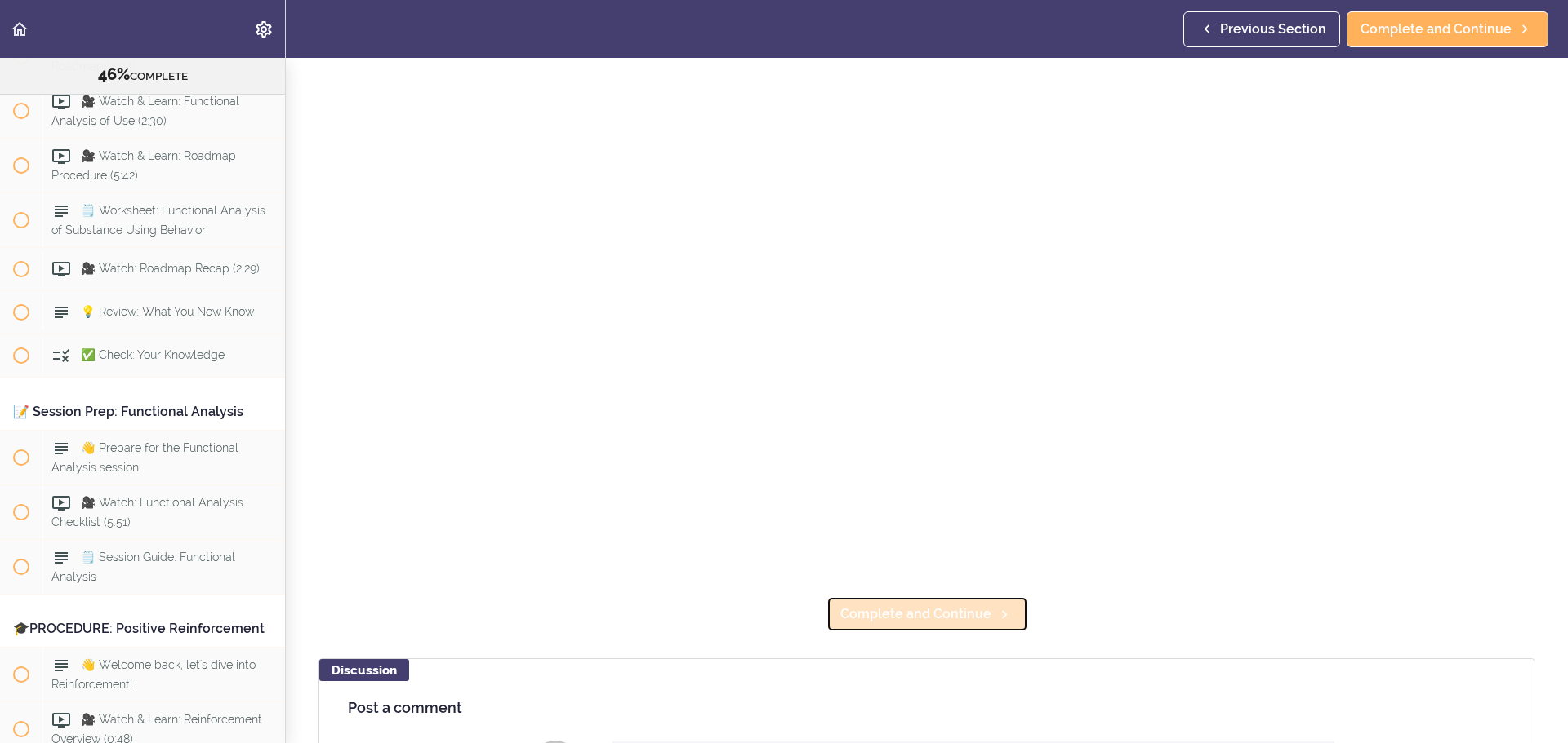
click at [921, 615] on span "Complete and Continue" at bounding box center [915, 614] width 151 height 20
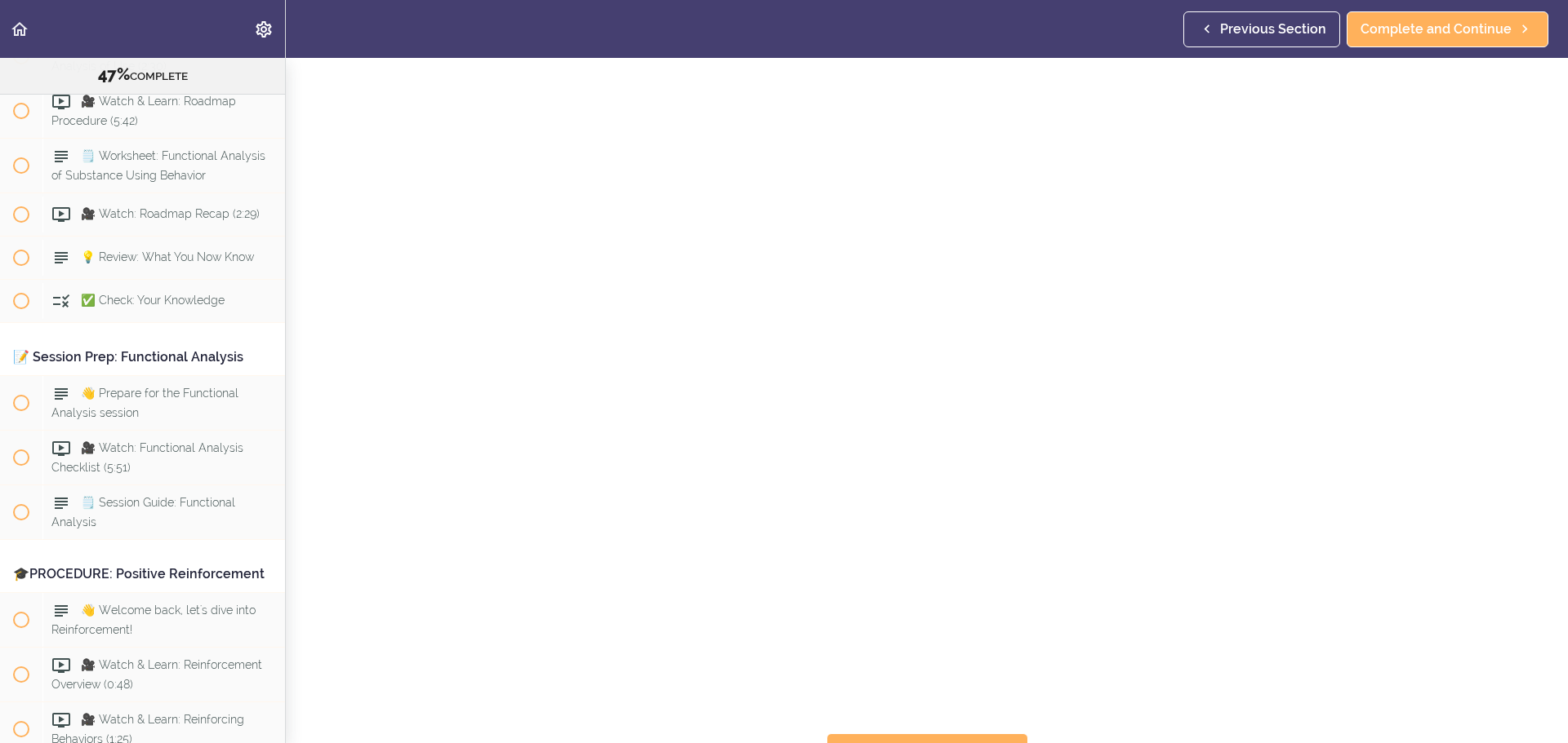
scroll to position [82, 0]
click at [1440, 28] on span "Complete and Continue" at bounding box center [1436, 29] width 151 height 20
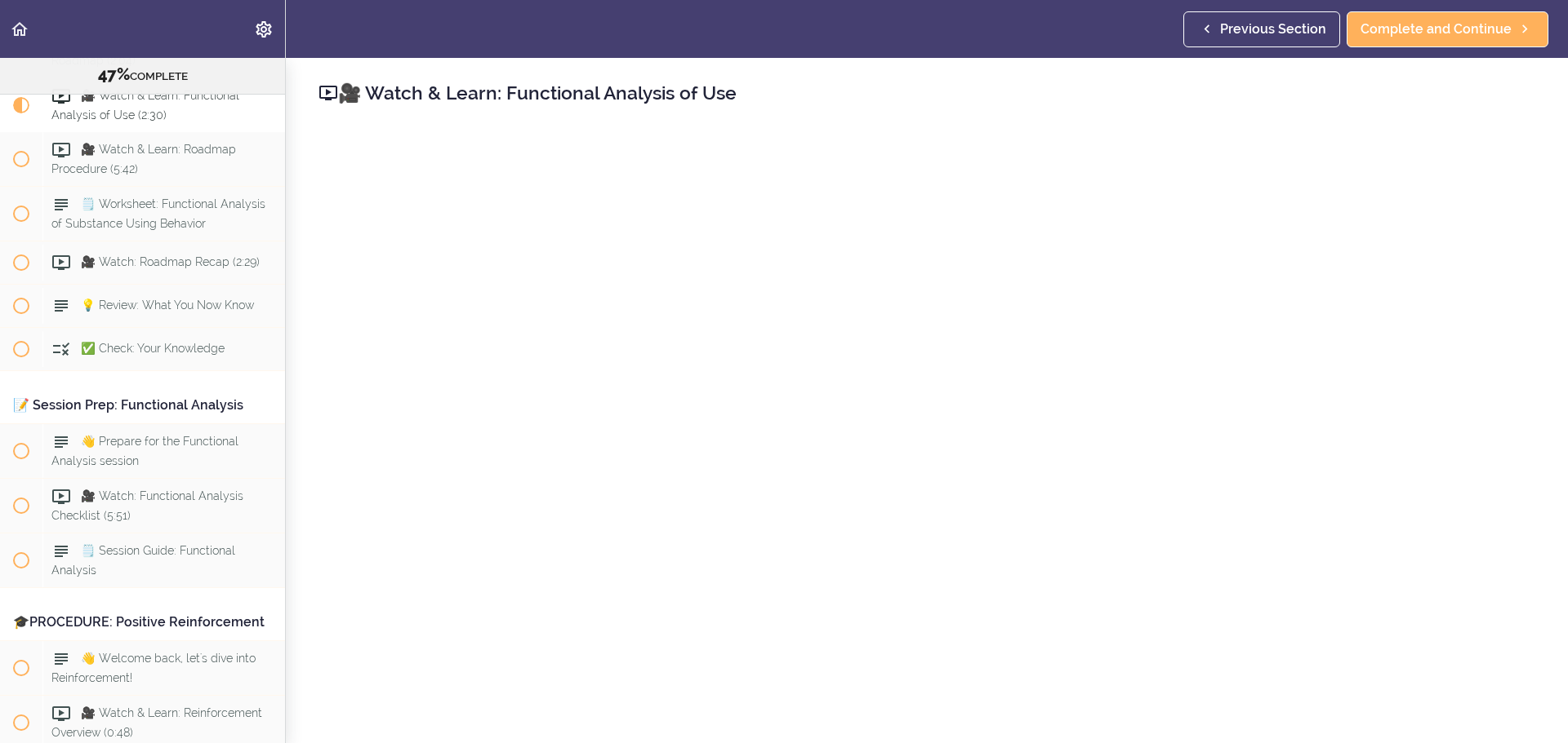
scroll to position [5372, 0]
